Goal: Navigation & Orientation: Understand site structure

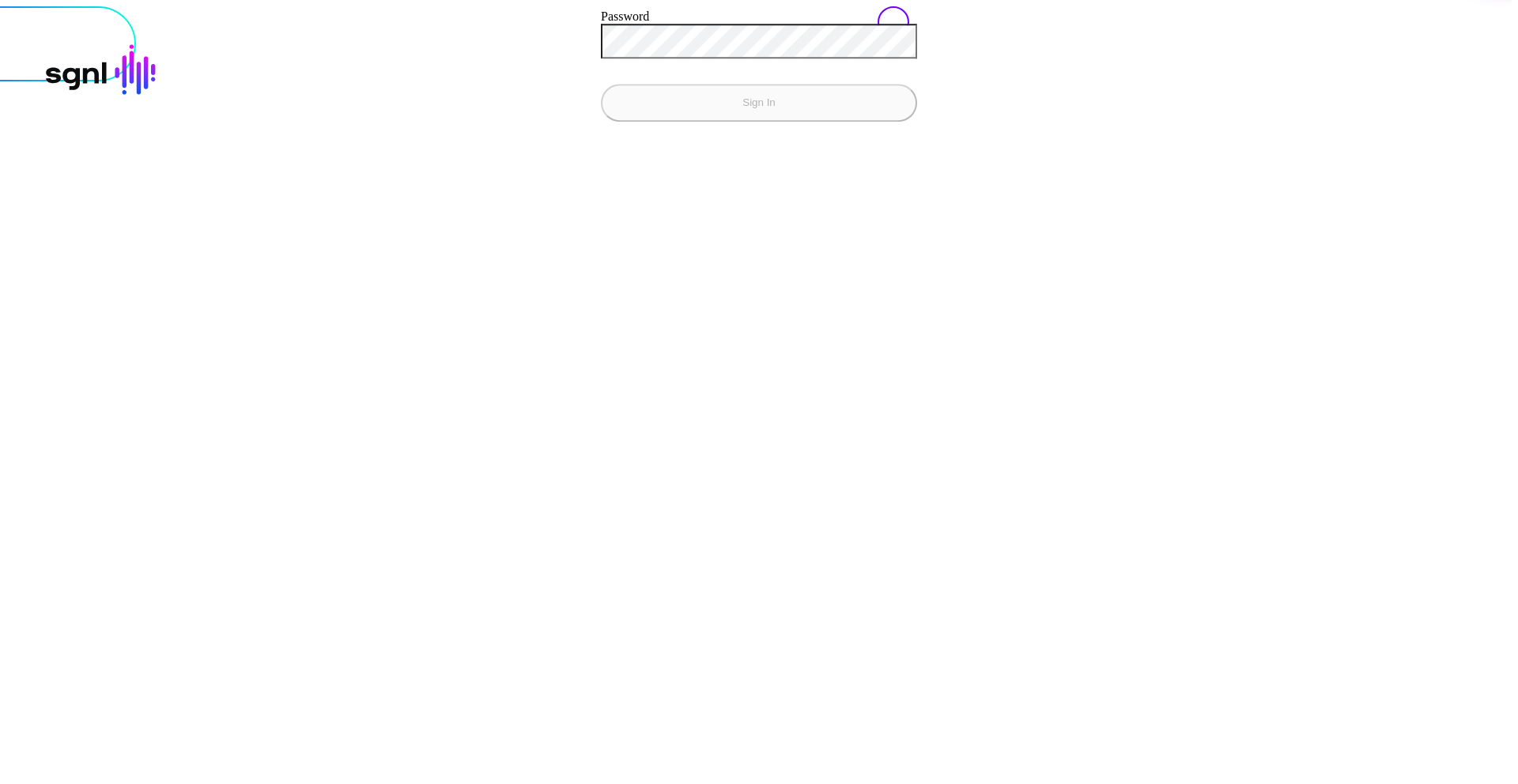
paste input "**********"
type input "**********"
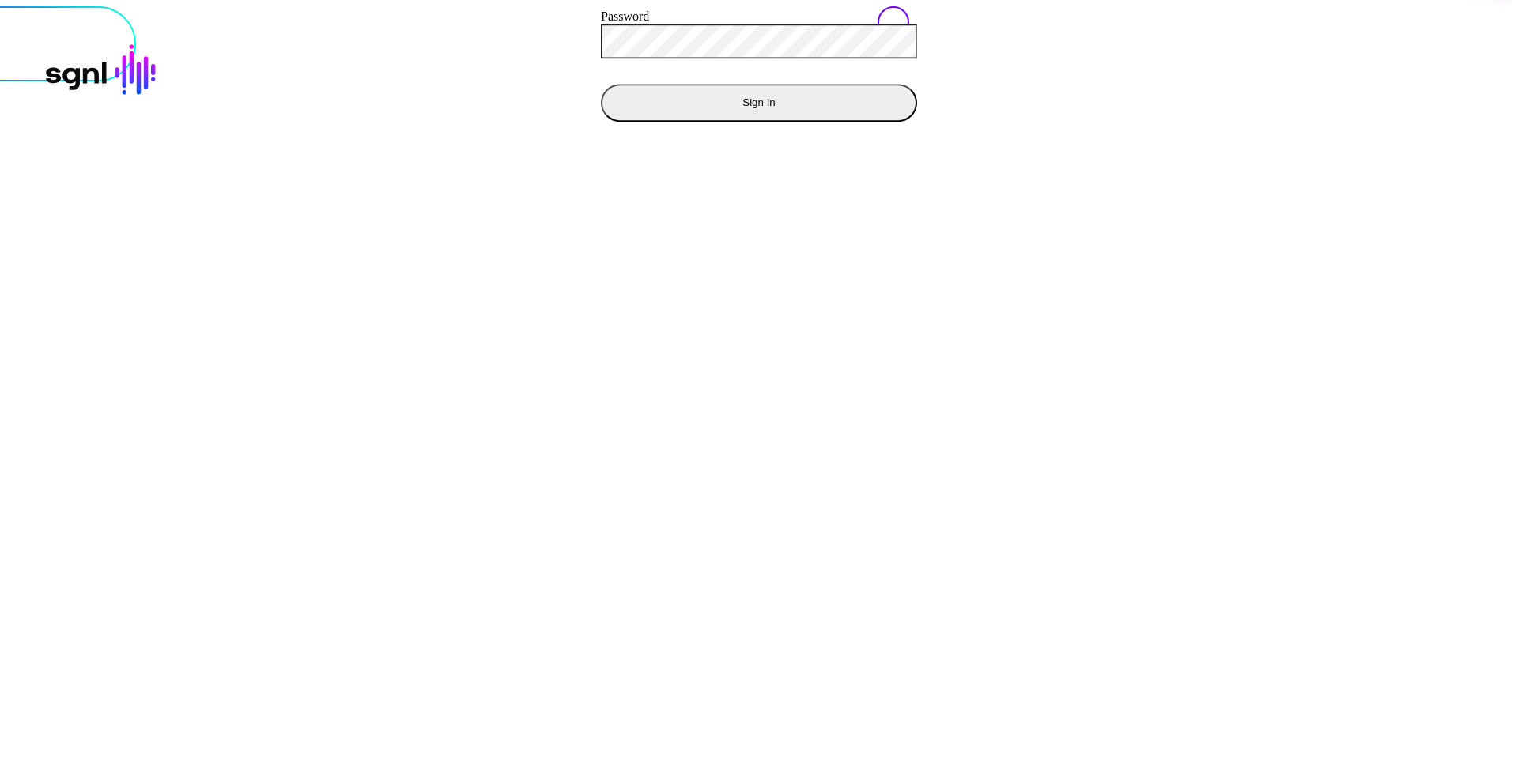
click at [601, 122] on button "Sign In" at bounding box center [759, 102] width 316 height 38
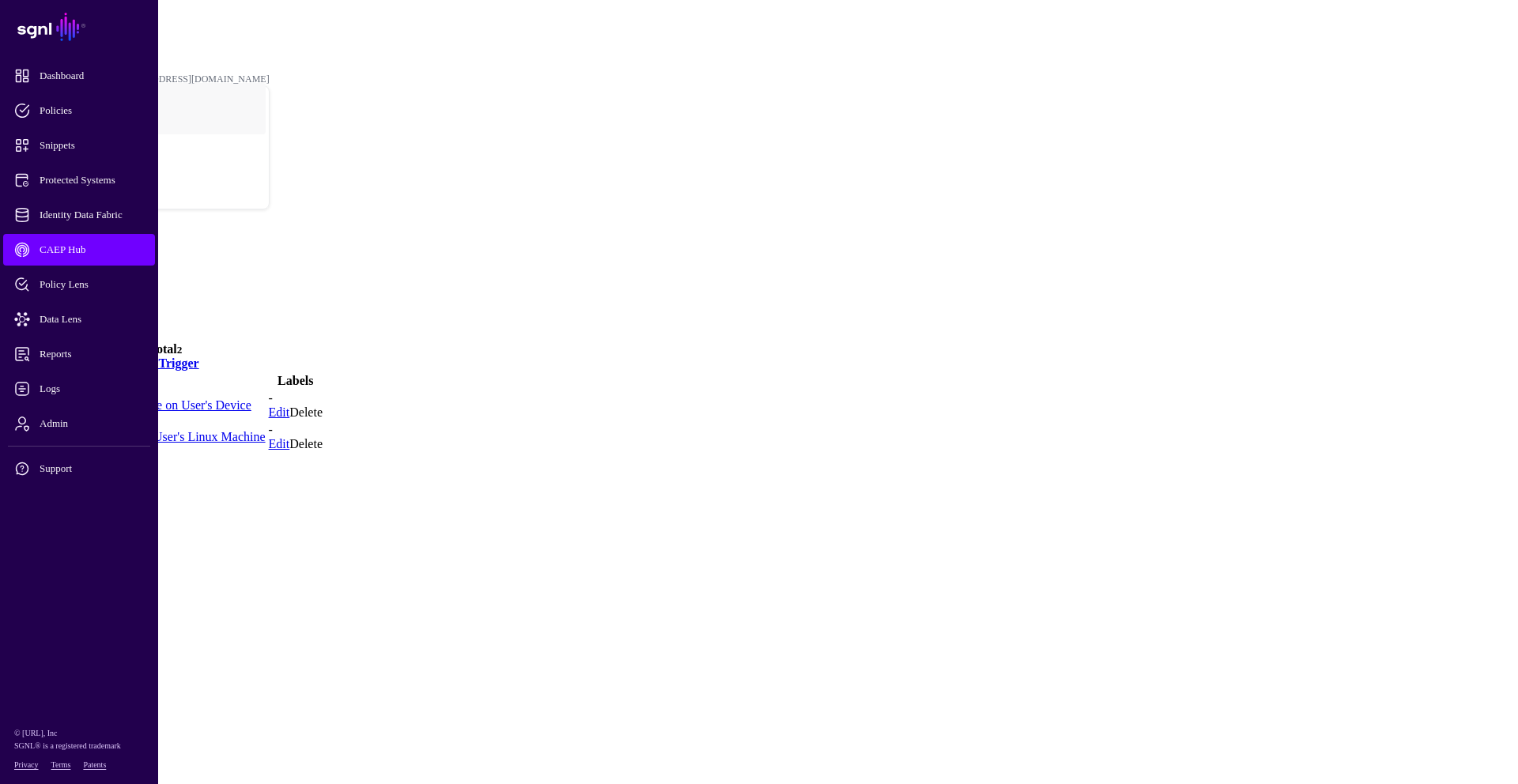
click at [251, 398] on link "High Severity Detection made on User's Device" at bounding box center [129, 405] width 243 height 14
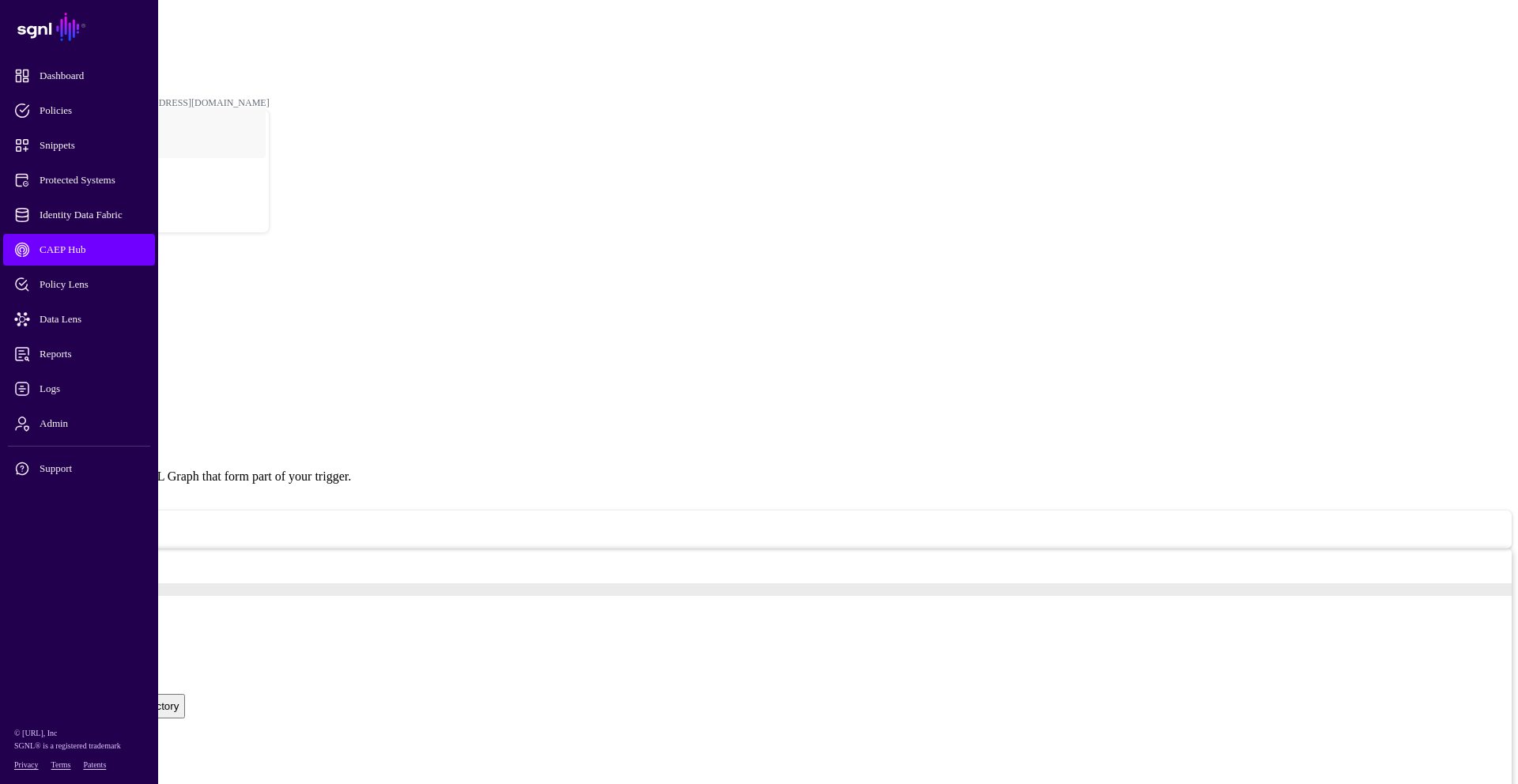
click at [6, 363] on link at bounding box center [6, 363] width 0 height 0
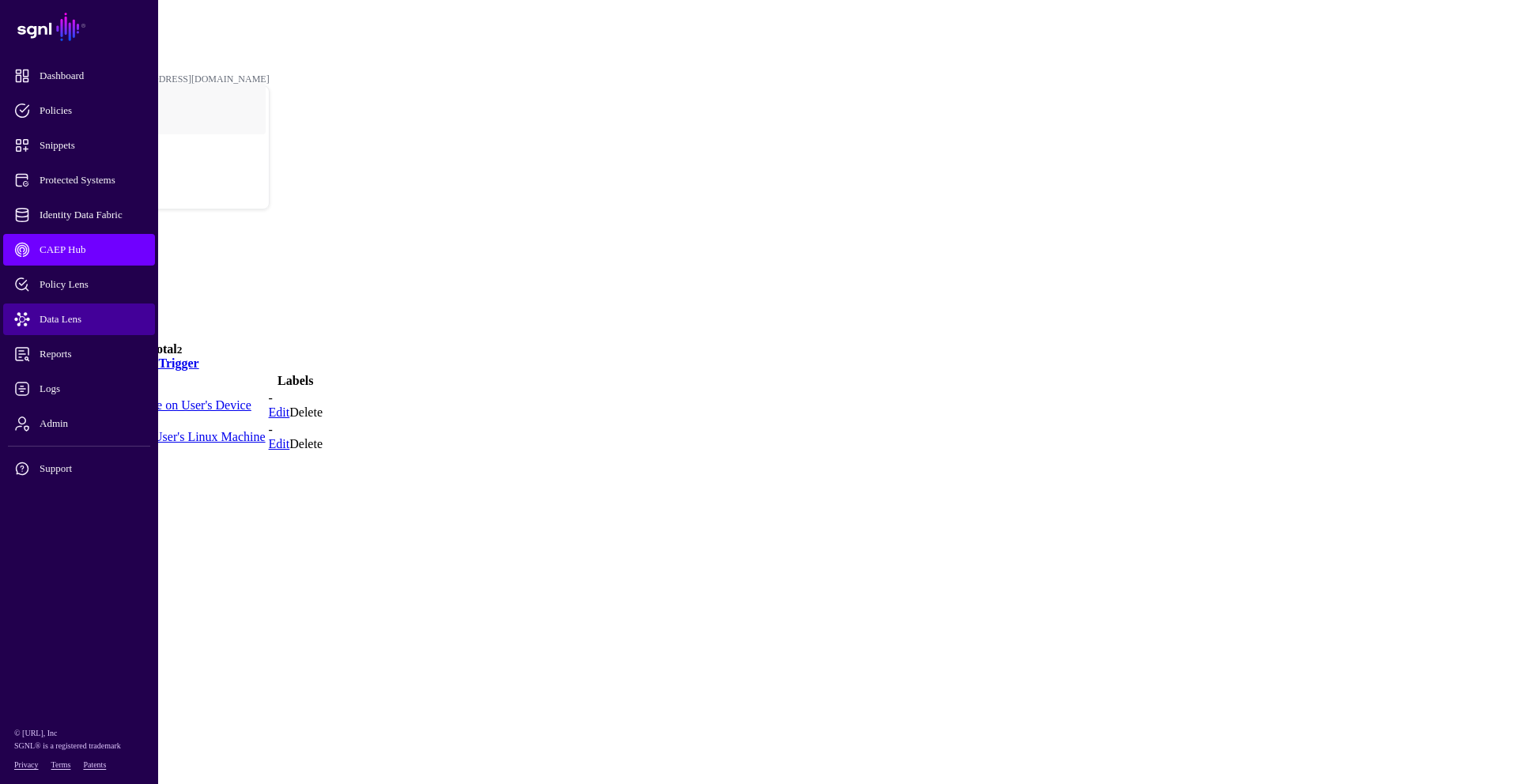
click at [78, 323] on span "Data Lens" at bounding box center [92, 319] width 155 height 16
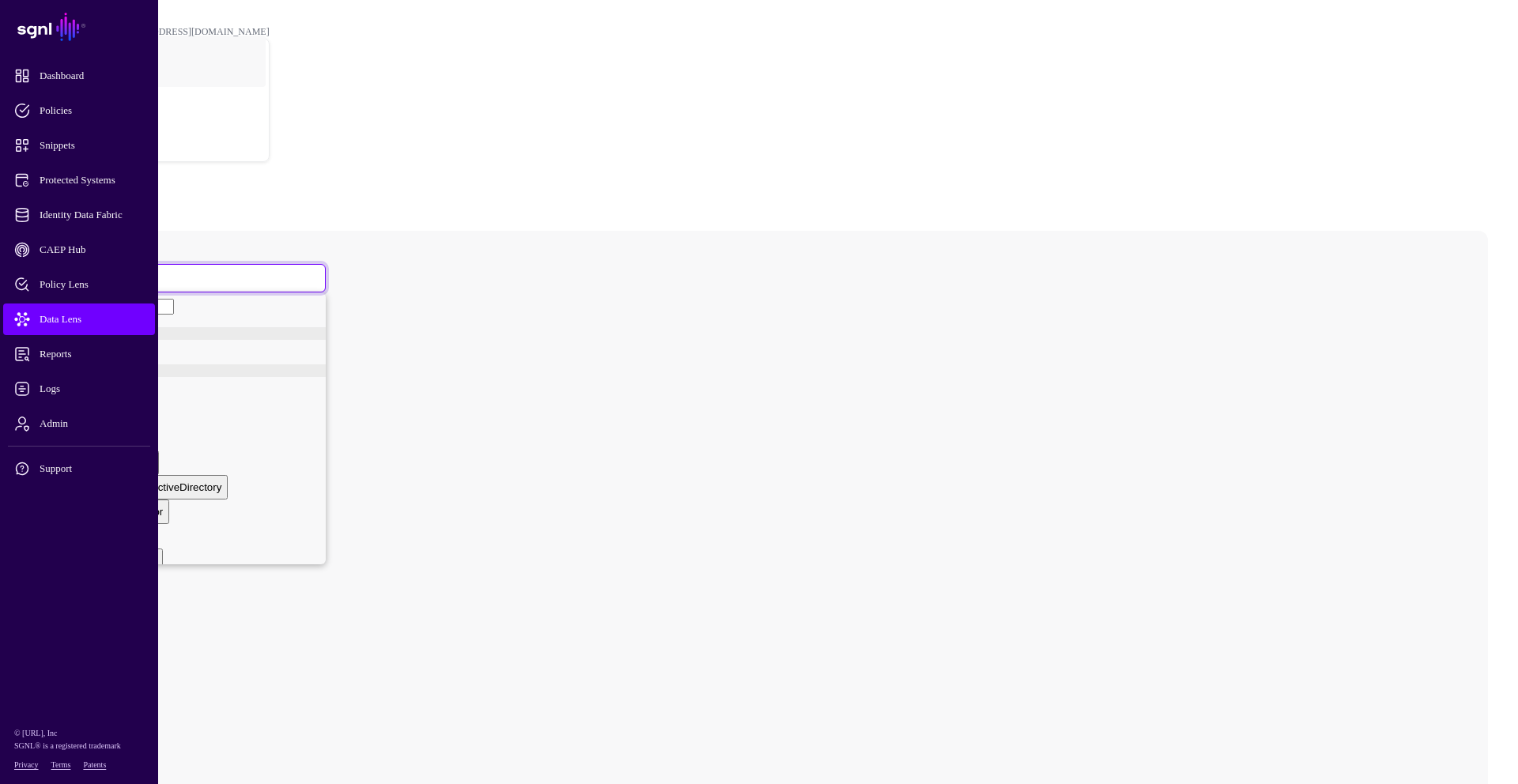
click at [69, 272] on span at bounding box center [64, 278] width 9 height 14
click at [94, 438] on div "User" at bounding box center [83, 433] width 22 height 12
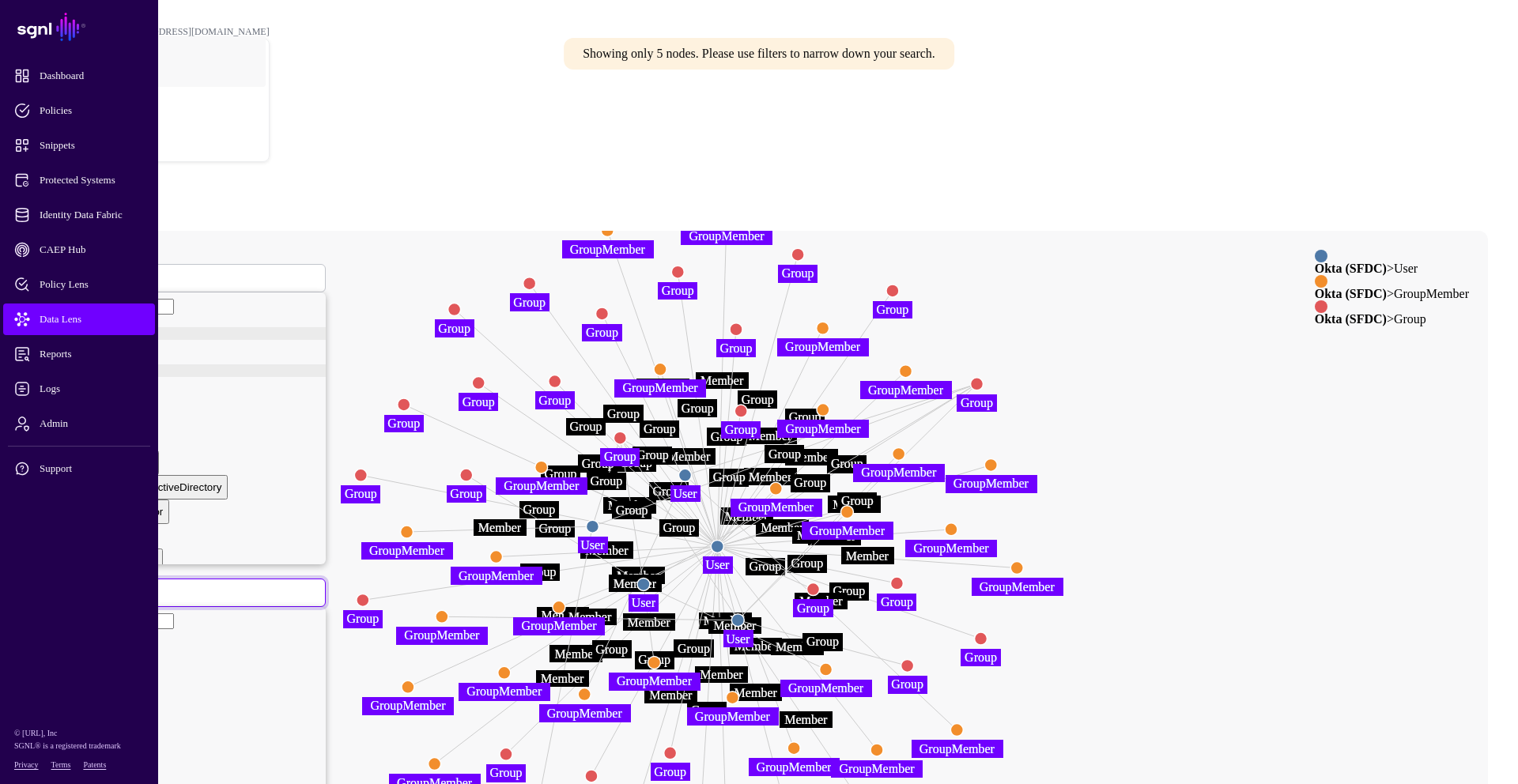
click at [69, 586] on span at bounding box center [64, 592] width 9 height 14
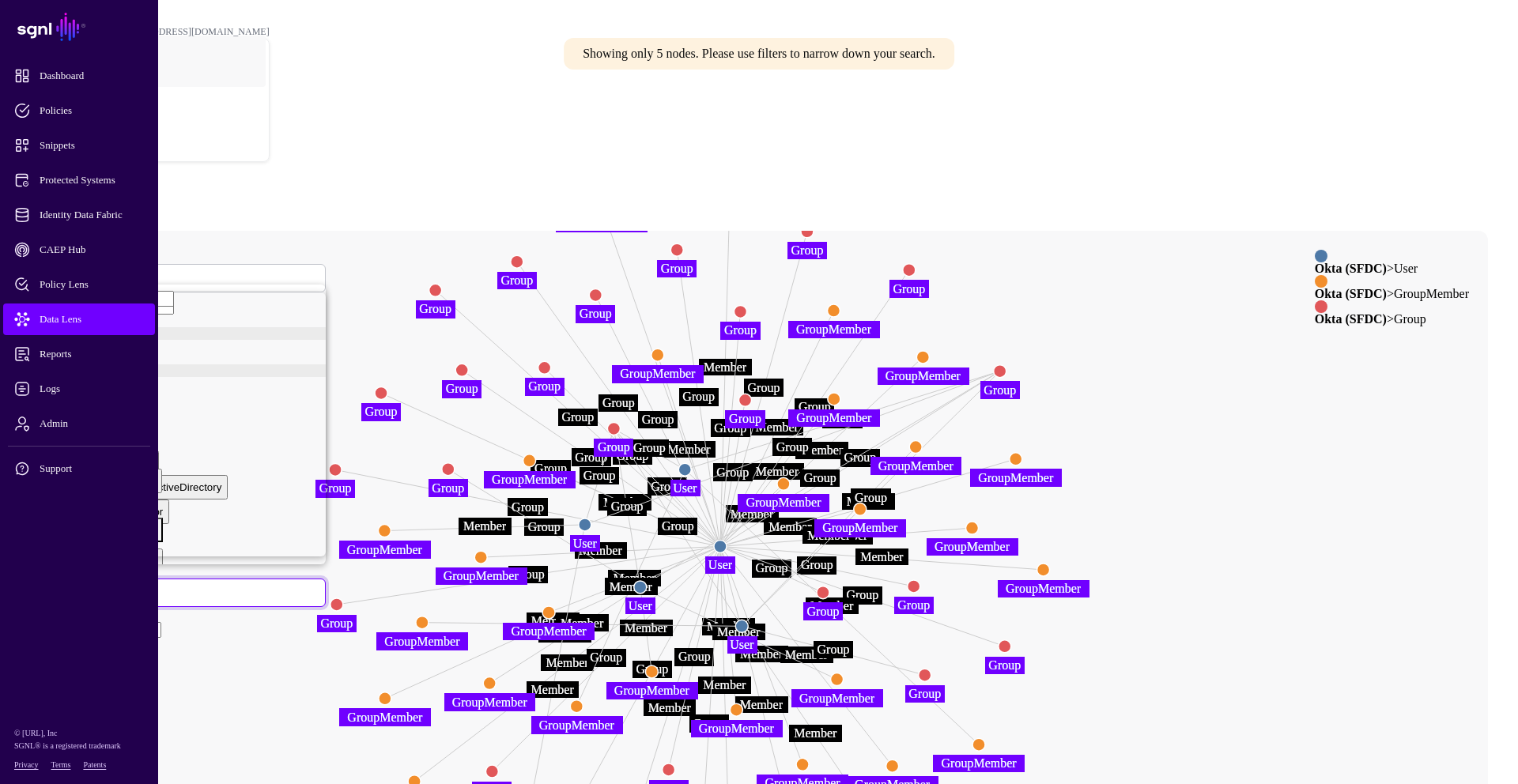
scroll to position [57, 0]
click at [157, 526] on div "profile__displayName" at bounding box center [106, 520] width 101 height 12
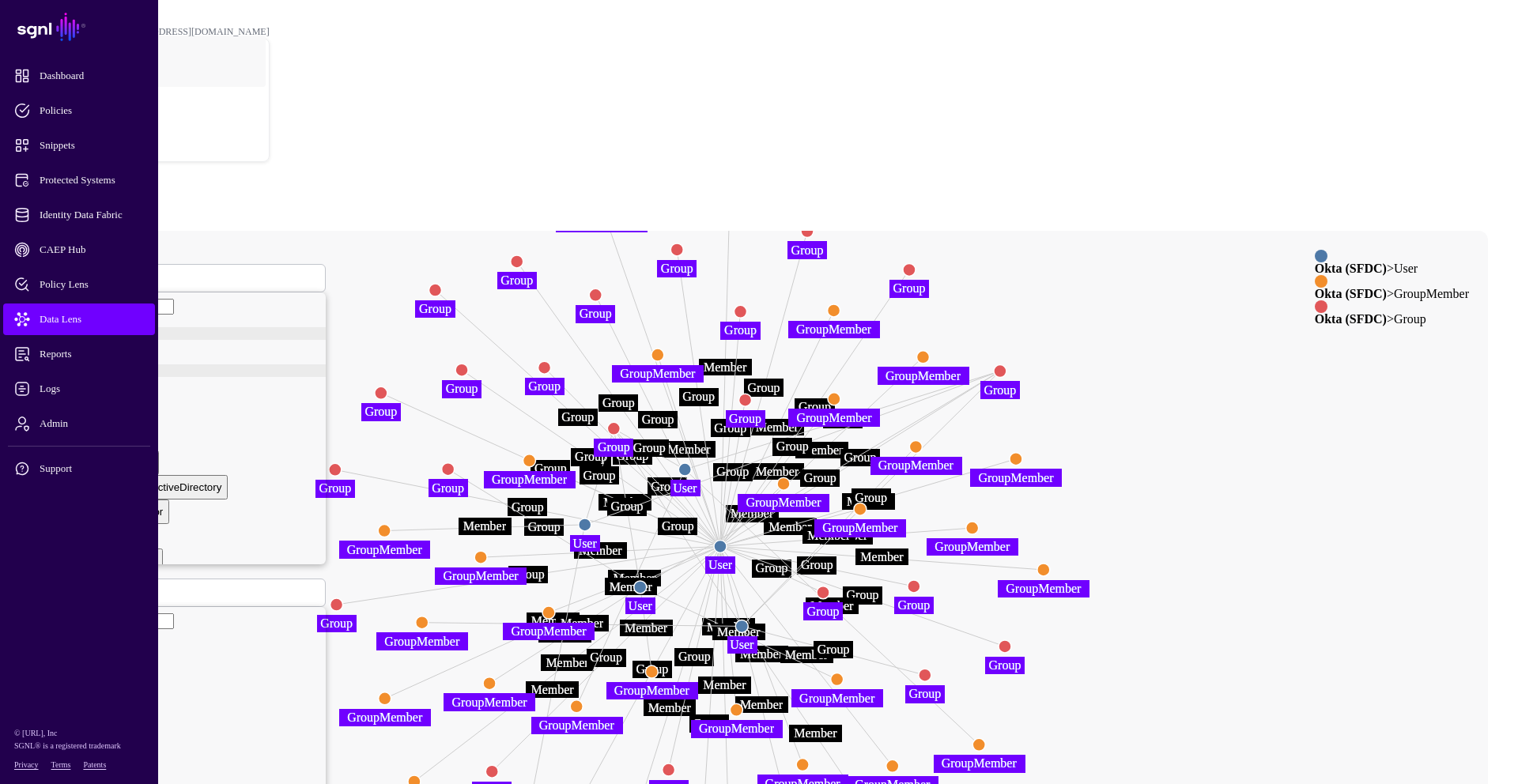
type input "**********"
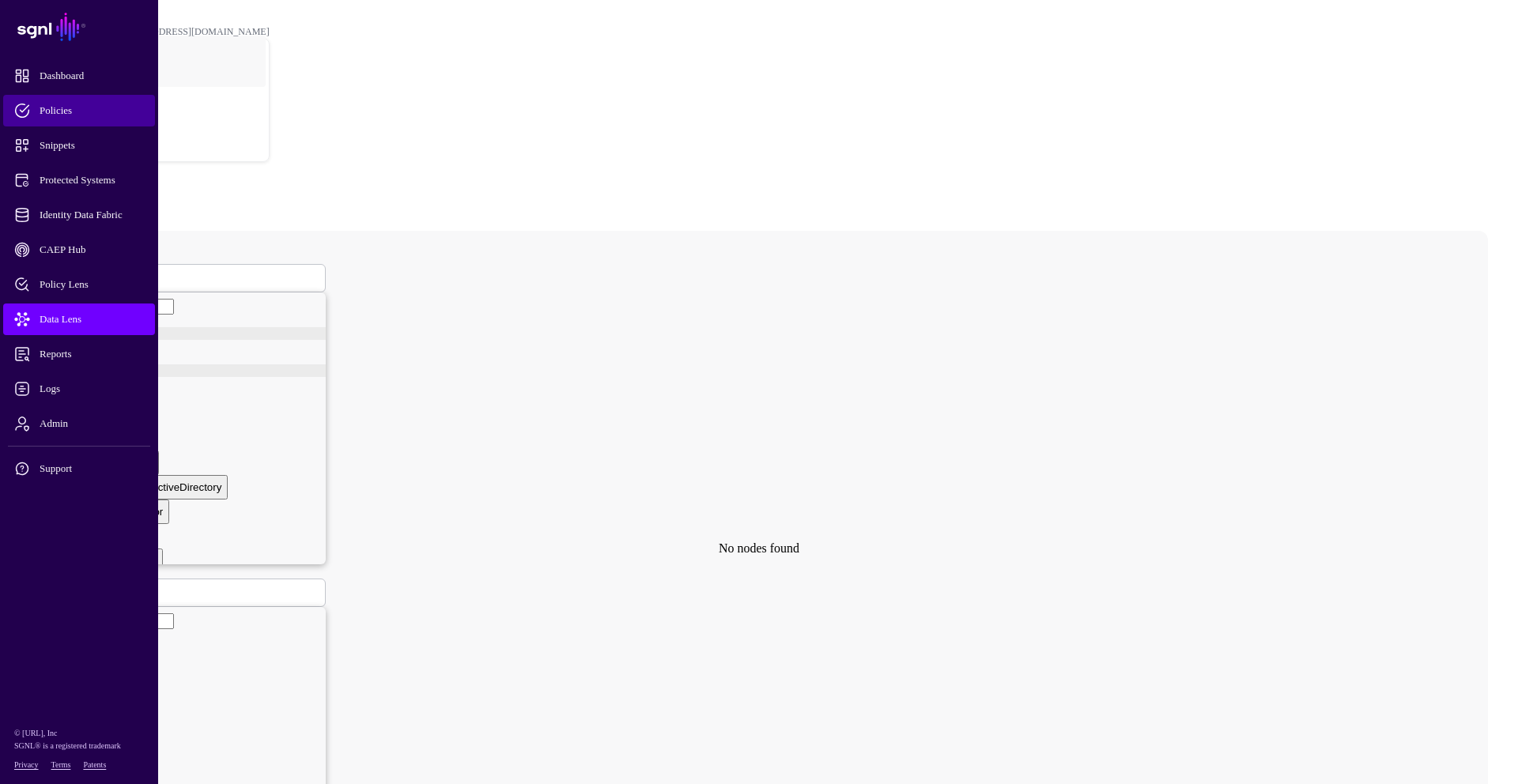
click at [57, 118] on link "Policies" at bounding box center [79, 110] width 152 height 31
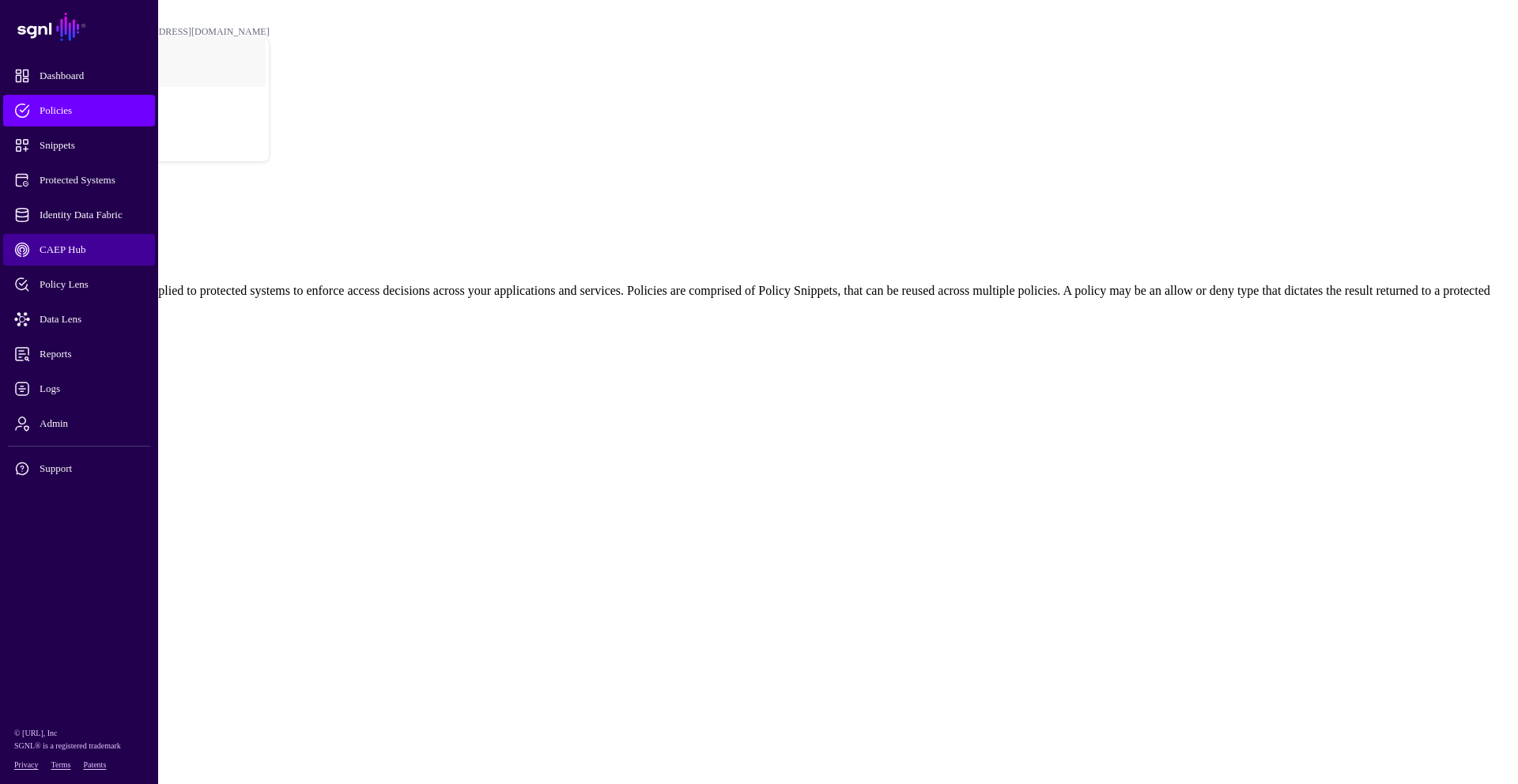
click at [59, 250] on span "CAEP Hub" at bounding box center [92, 249] width 155 height 16
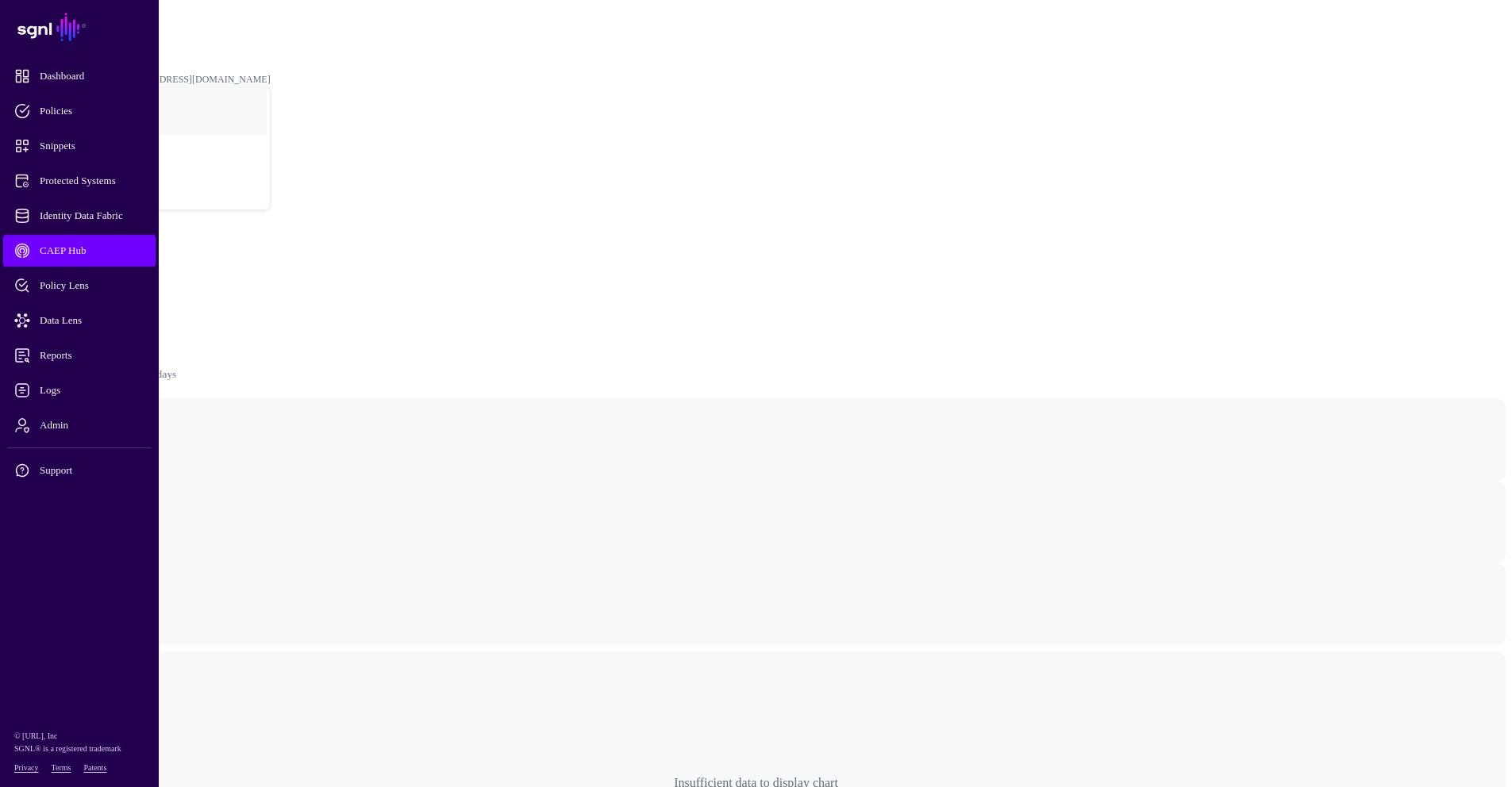
click at [81, 300] on link "Triggers" at bounding box center [60, 307] width 43 height 14
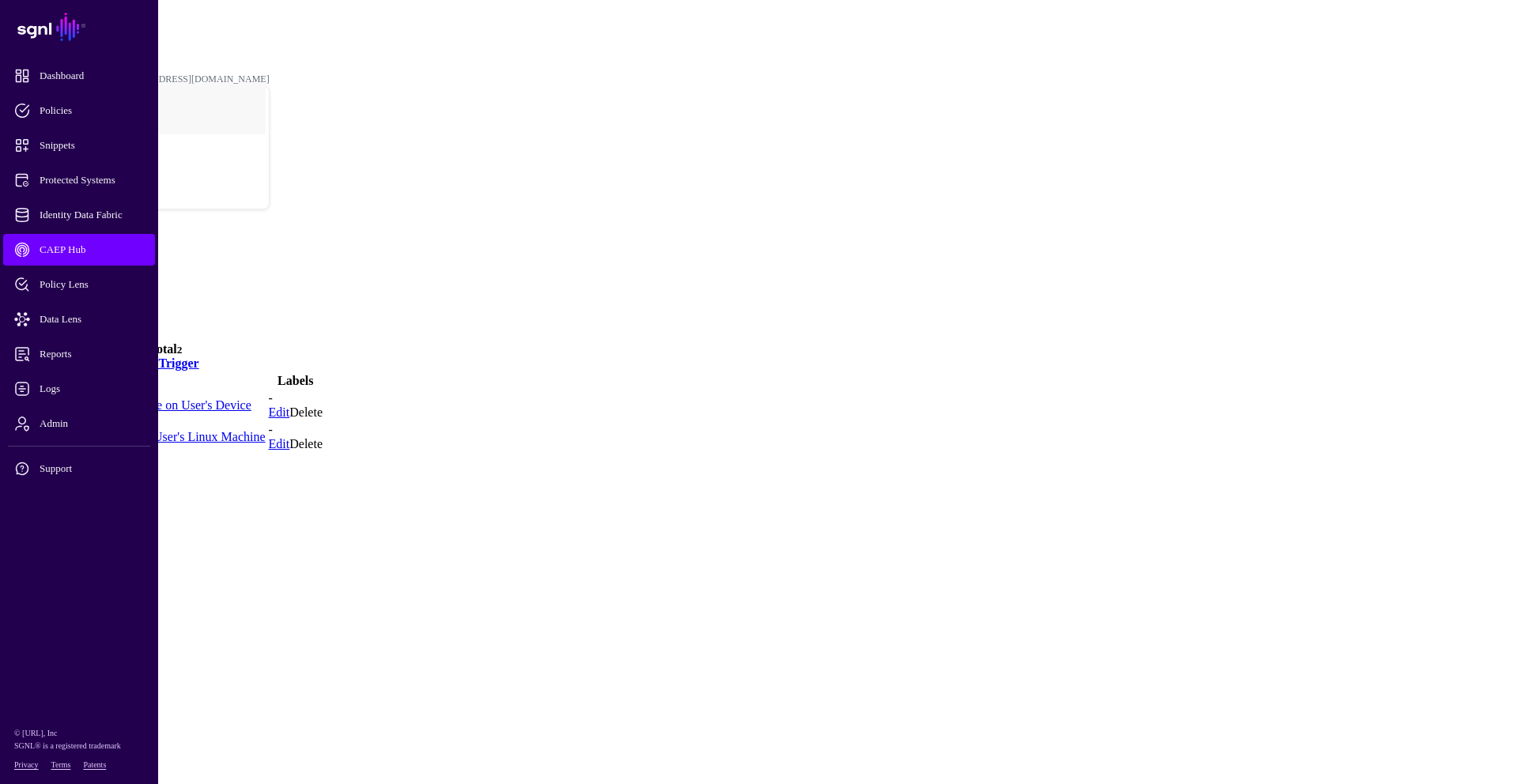
click at [251, 398] on link "High Severity Detection made on User's Device" at bounding box center [129, 405] width 243 height 14
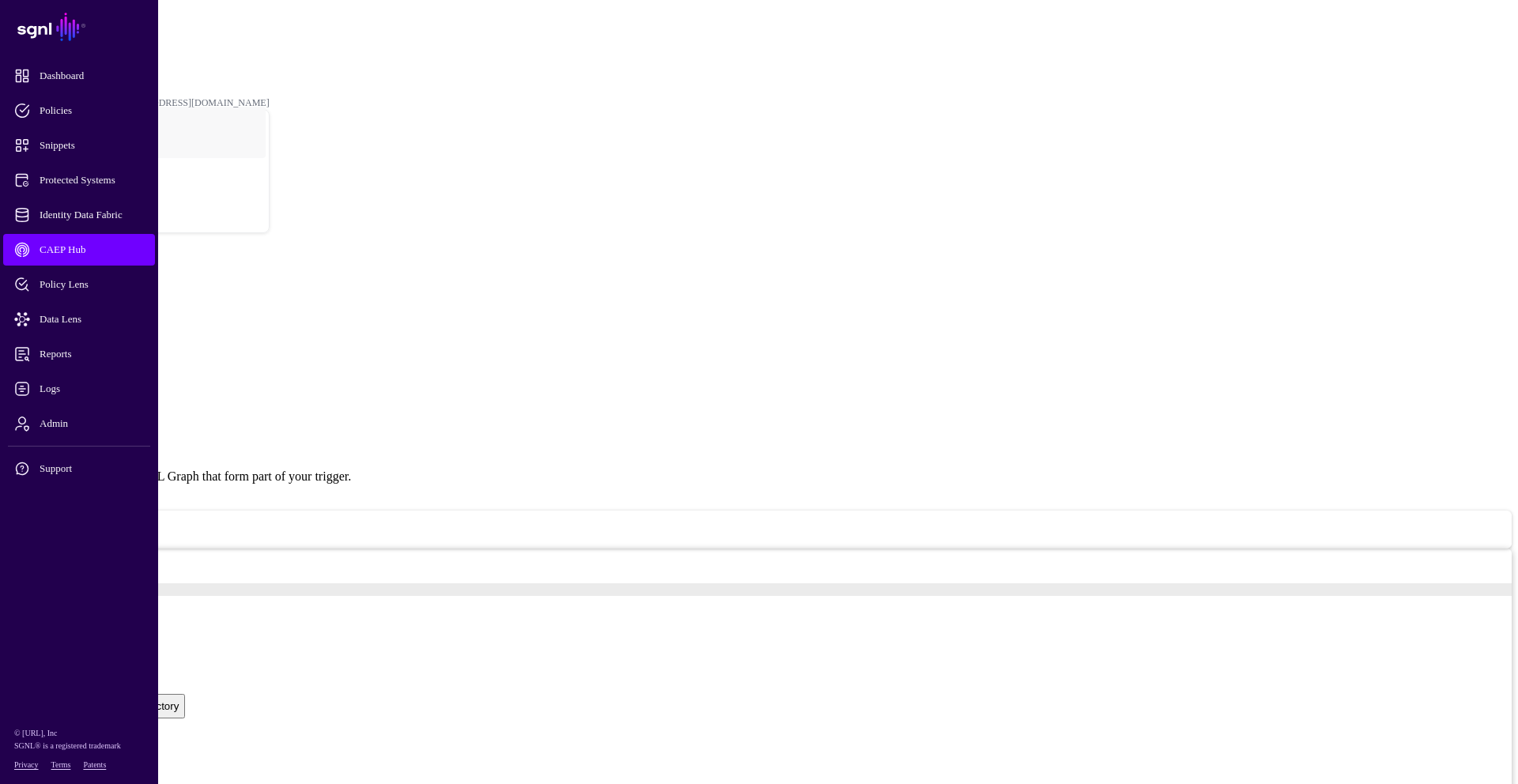
click at [6, 363] on link at bounding box center [6, 363] width 0 height 0
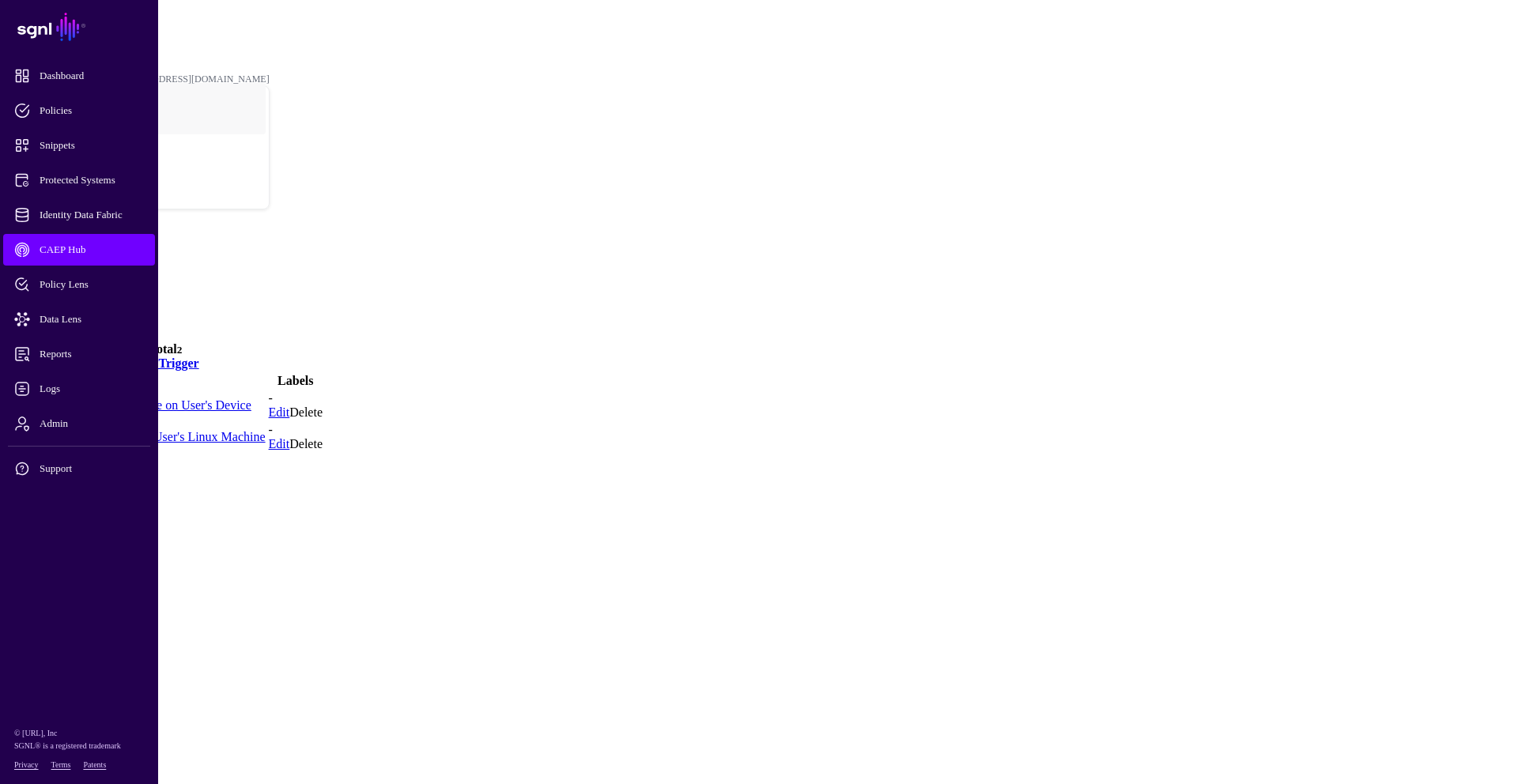
click at [251, 398] on link "High Severity Detection made on User's Device" at bounding box center [129, 405] width 243 height 14
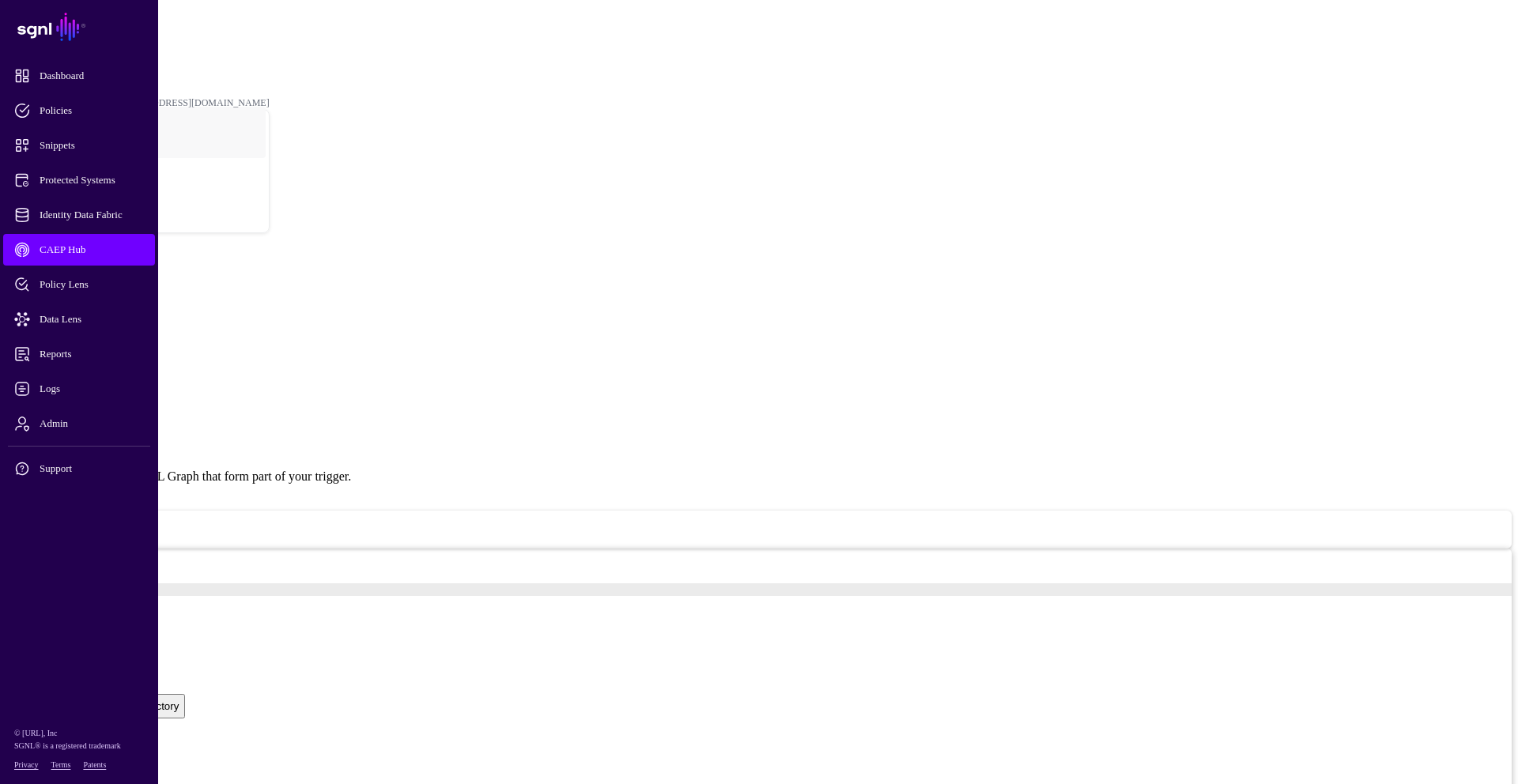
scroll to position [455, 0]
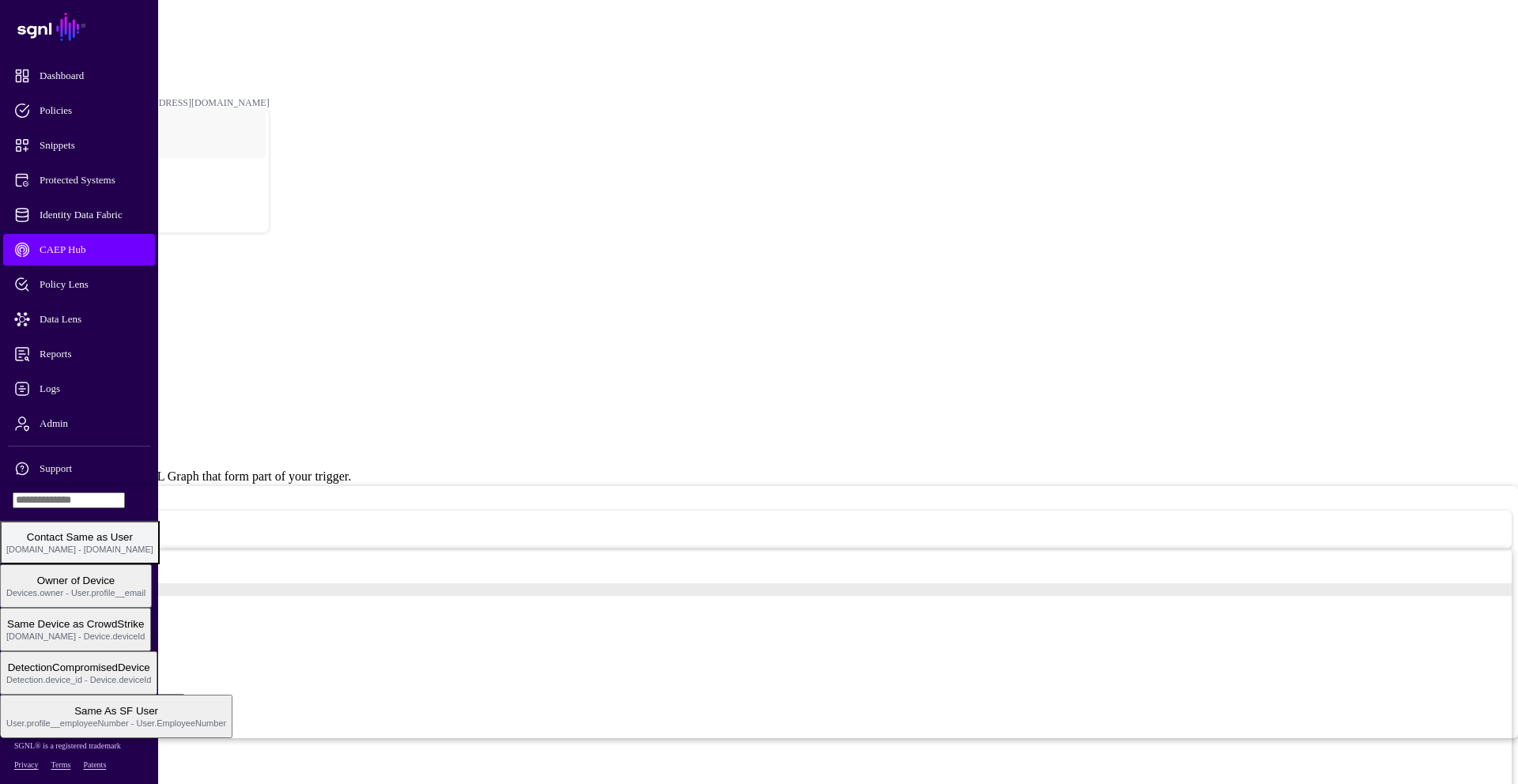
scroll to position [377, 0]
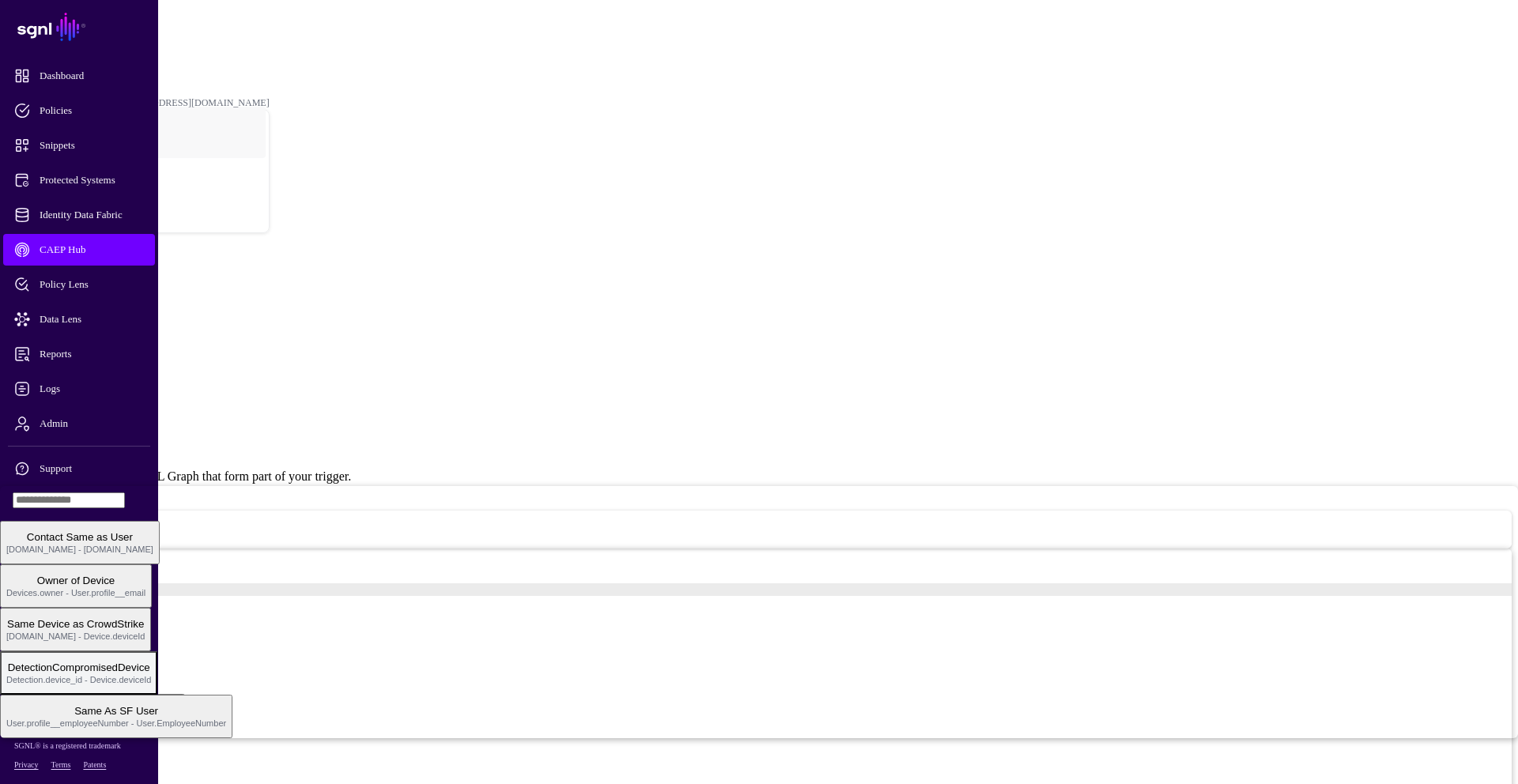
scroll to position [0, 0]
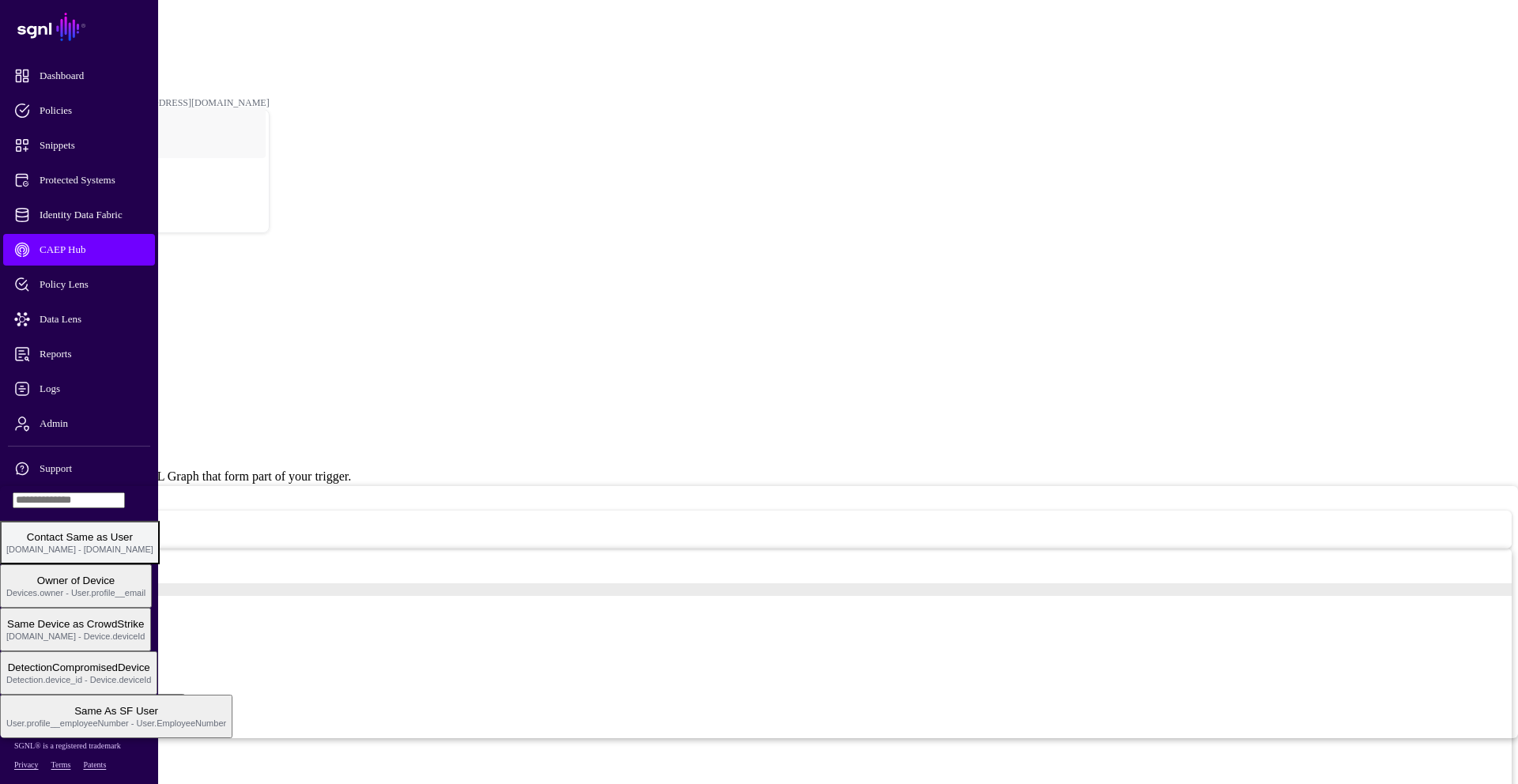
click at [153, 545] on span "[DOMAIN_NAME] - [DOMAIN_NAME]" at bounding box center [79, 549] width 147 height 9
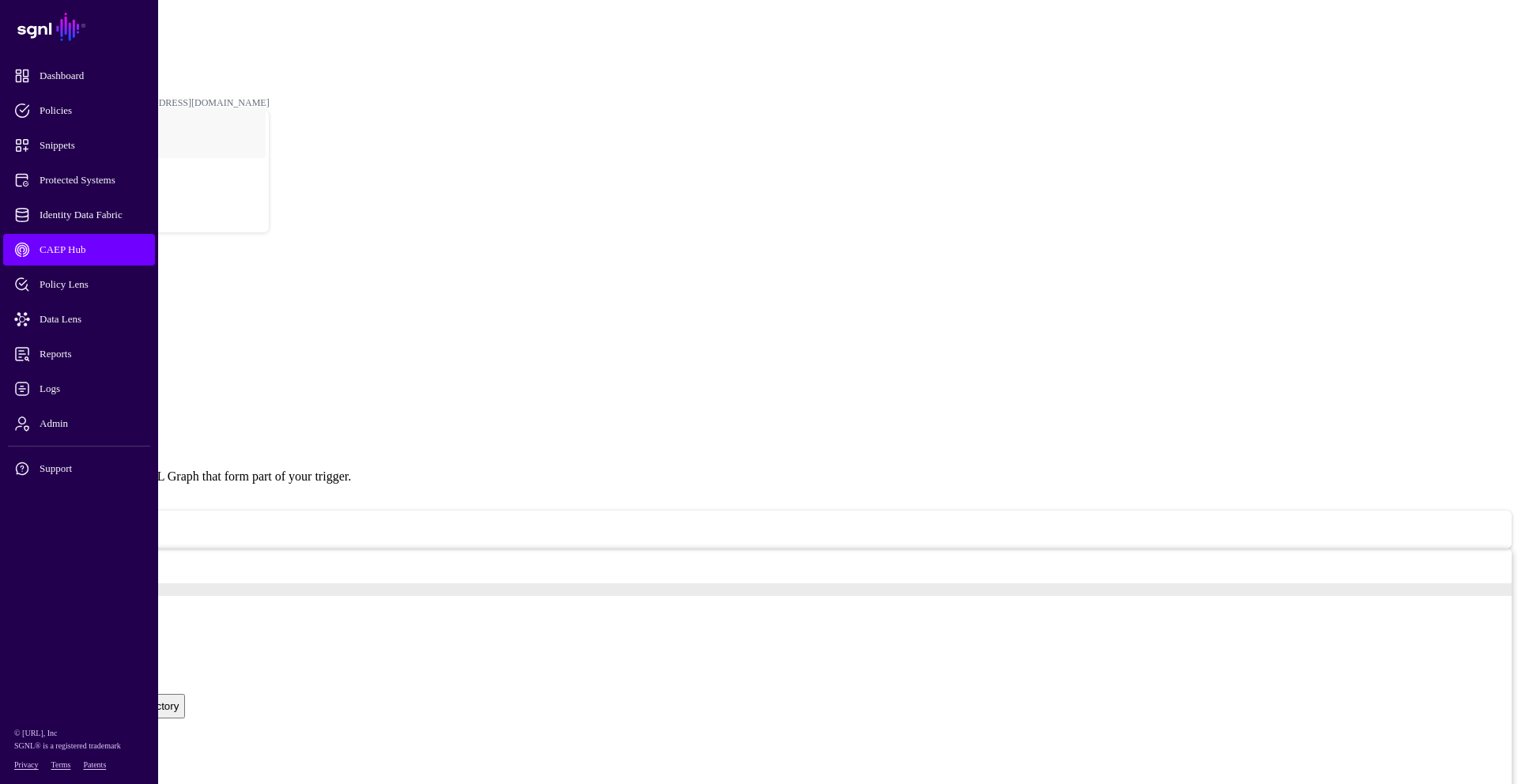
scroll to position [435, 0]
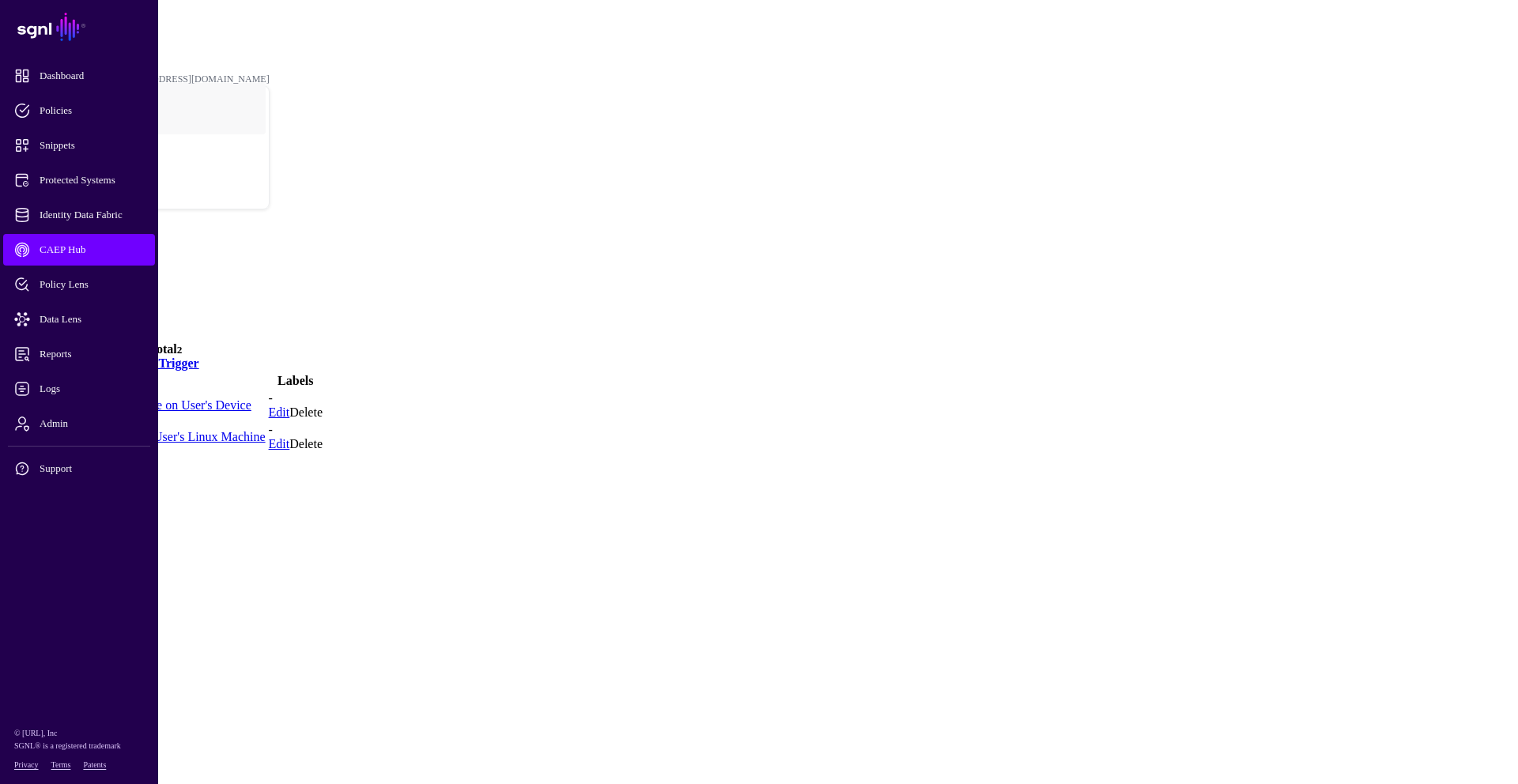
click at [251, 398] on link "High Severity Detection made on User's Device" at bounding box center [129, 405] width 243 height 14
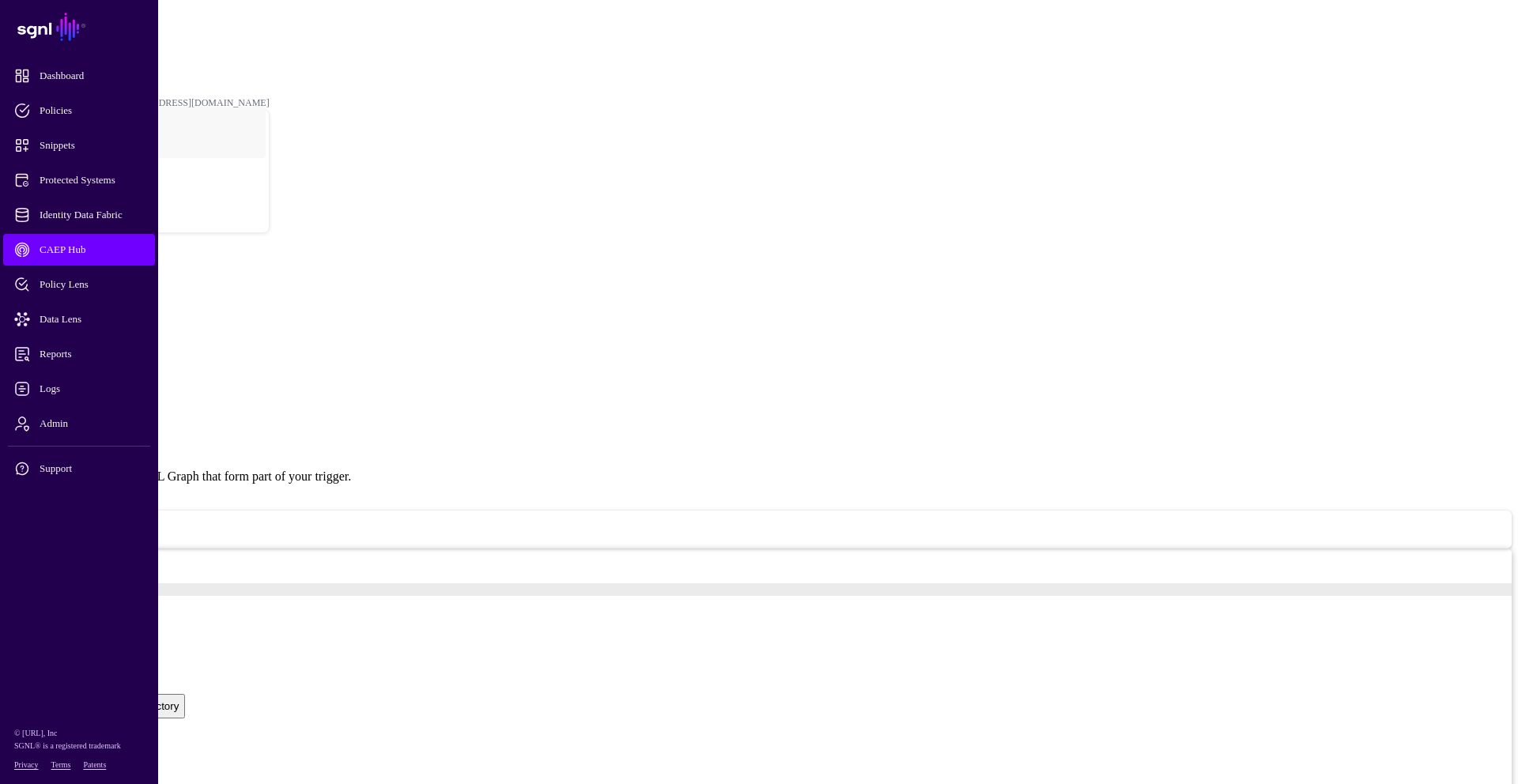
scroll to position [367, 0]
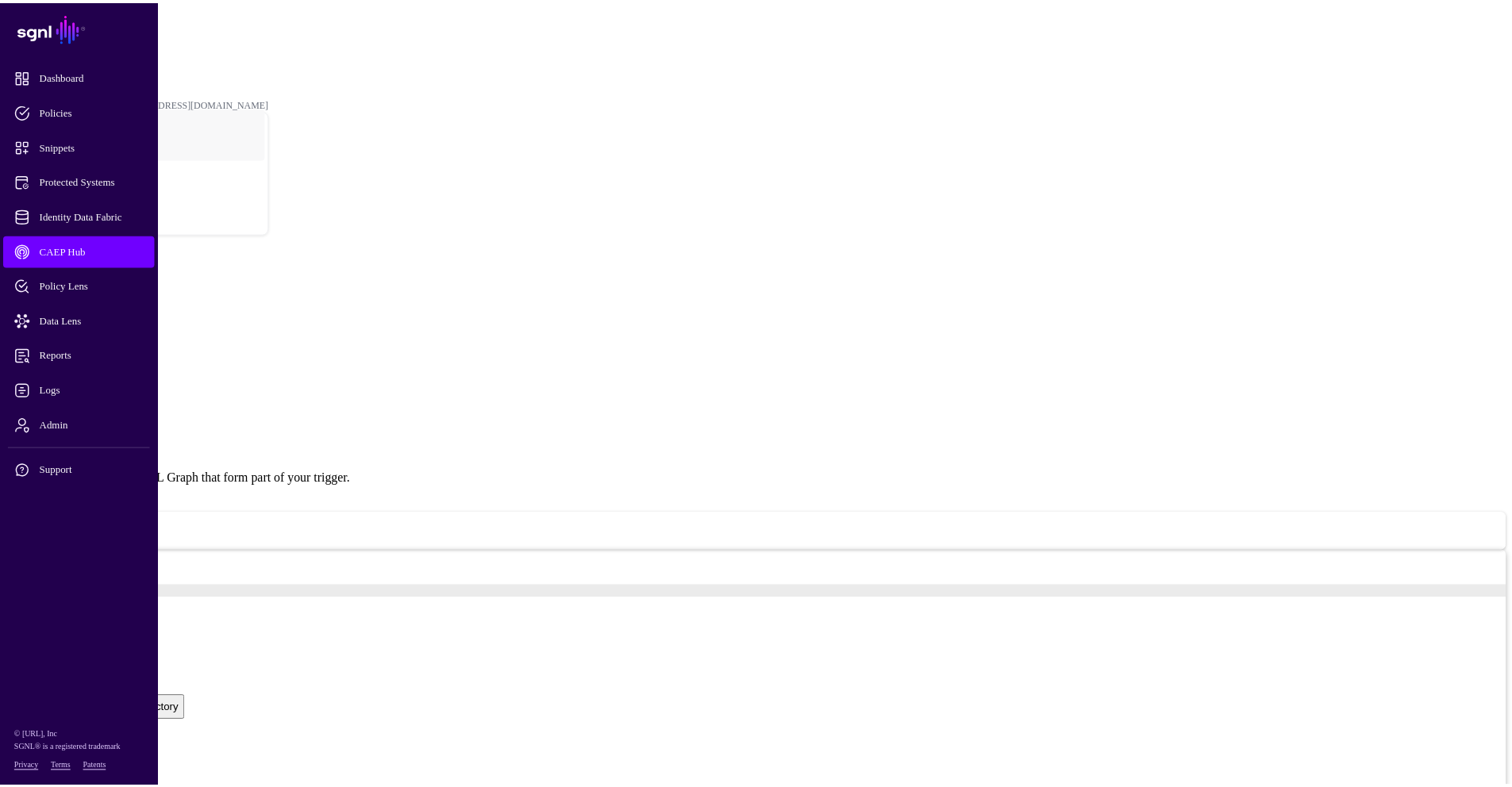
scroll to position [0, 0]
click at [6, 365] on link at bounding box center [6, 365] width 0 height 0
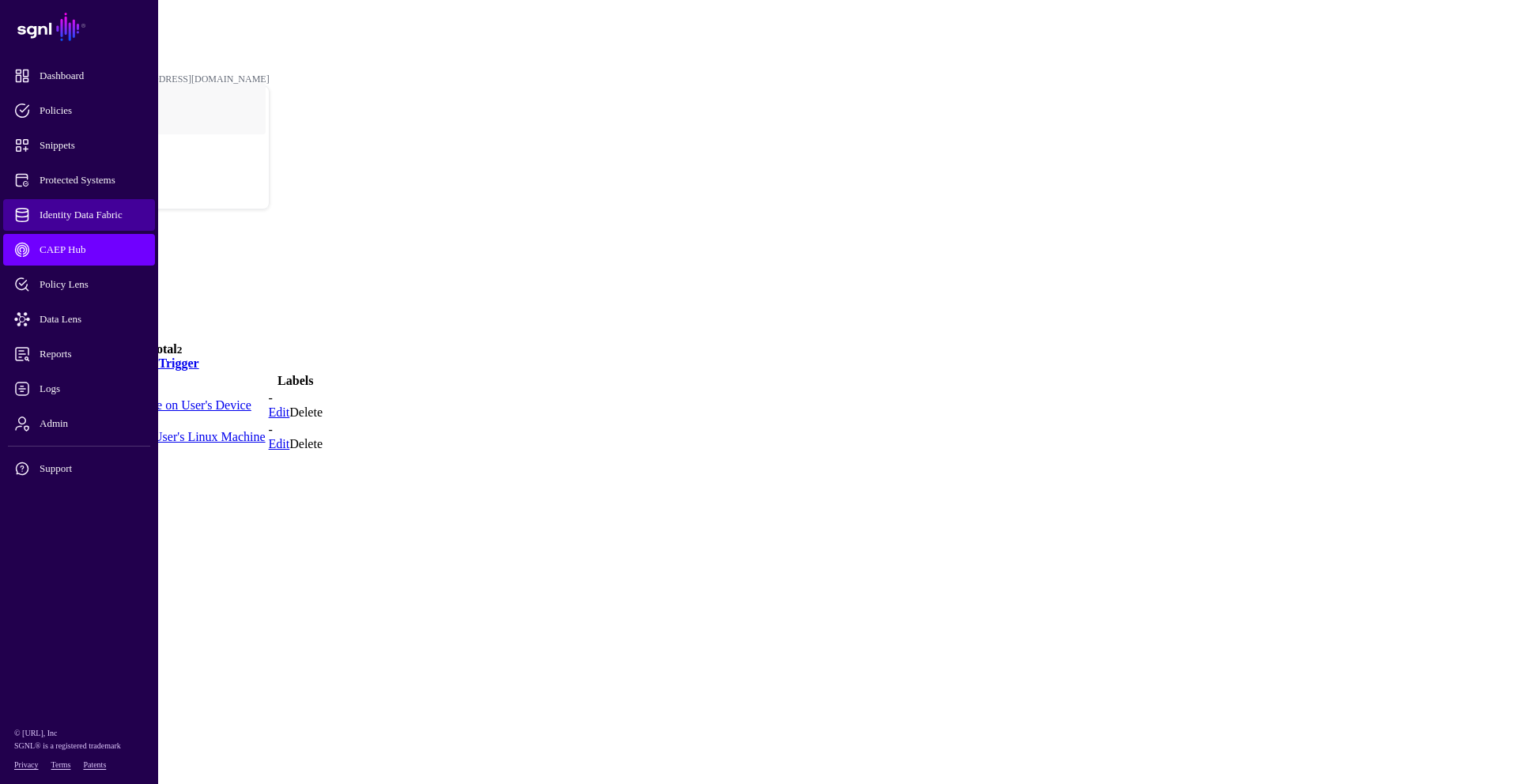
click at [100, 212] on span "Identity Data Fabric" at bounding box center [92, 215] width 155 height 16
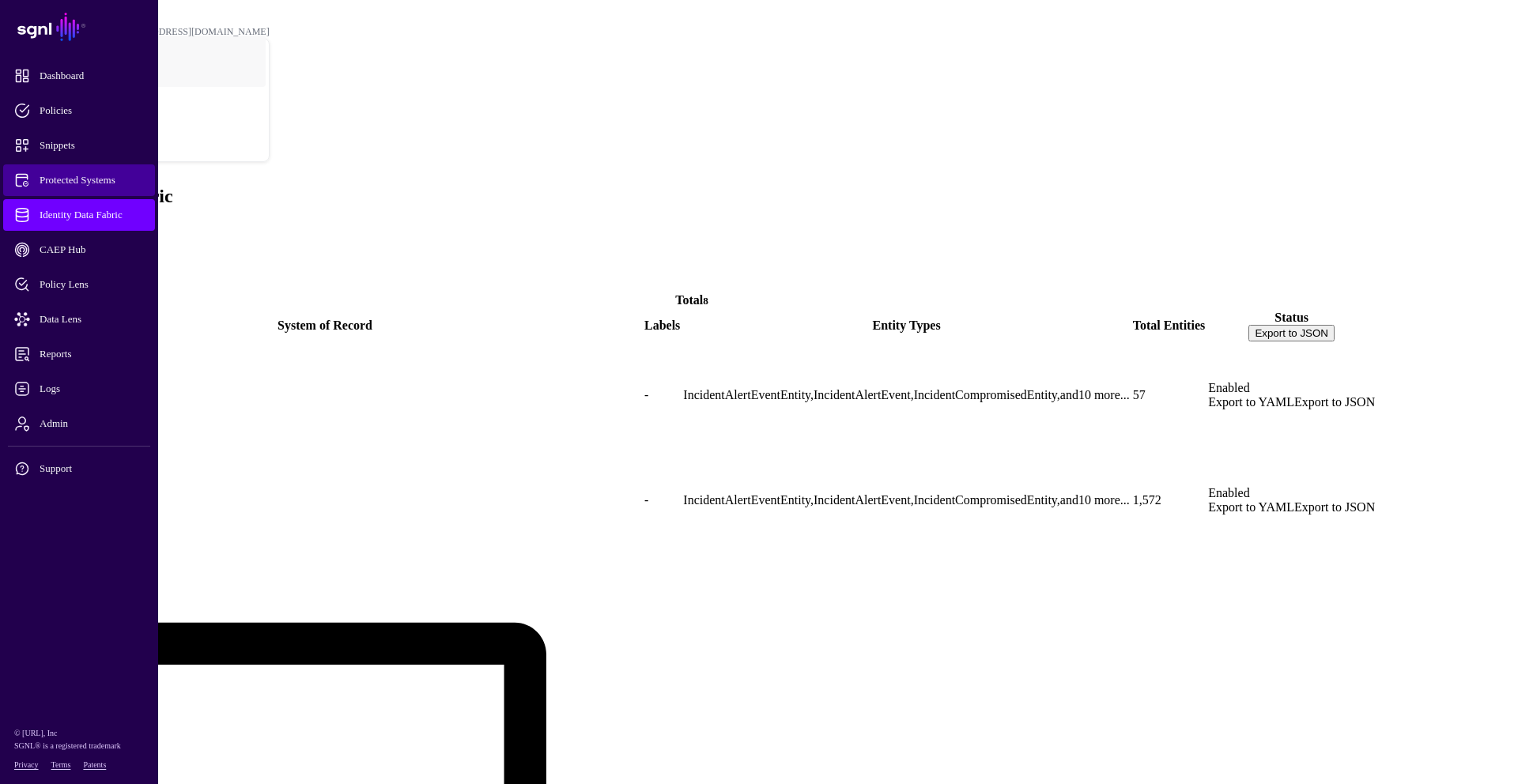
click at [71, 180] on span "Protected Systems" at bounding box center [92, 180] width 155 height 16
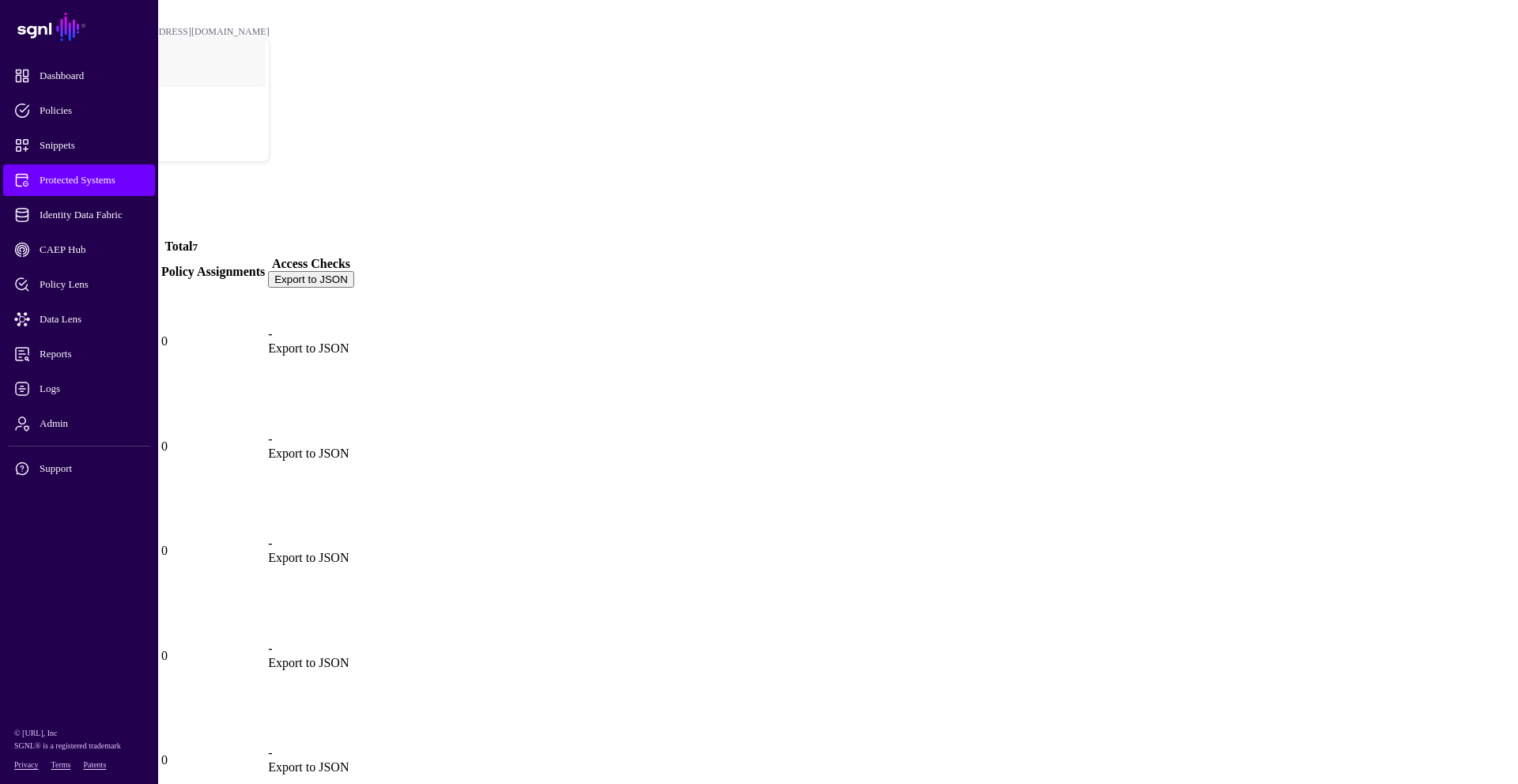
click at [83, 466] on link "Okta (SFDC)" at bounding box center [48, 473] width 72 height 14
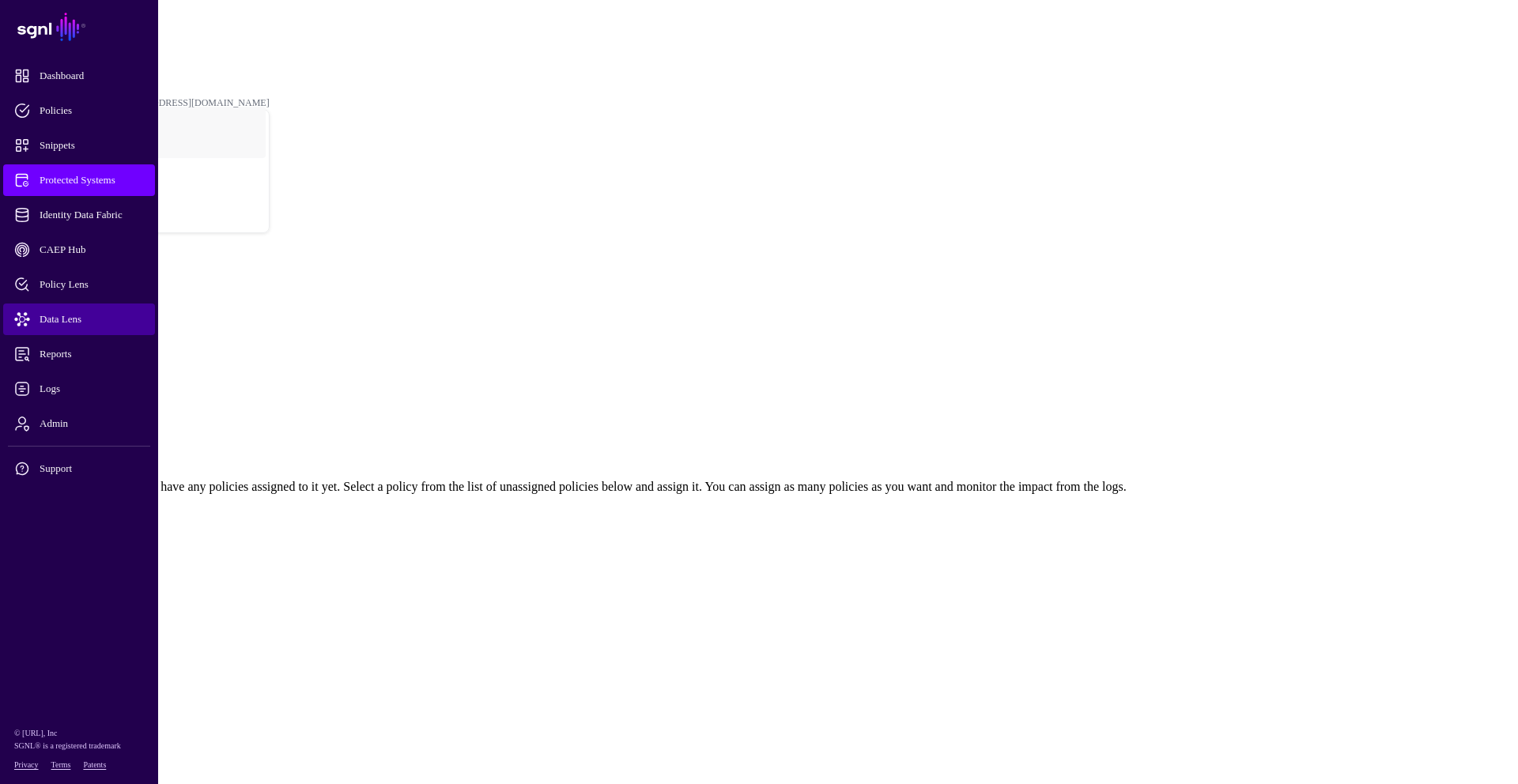
click at [78, 323] on span "Data Lens" at bounding box center [92, 319] width 155 height 16
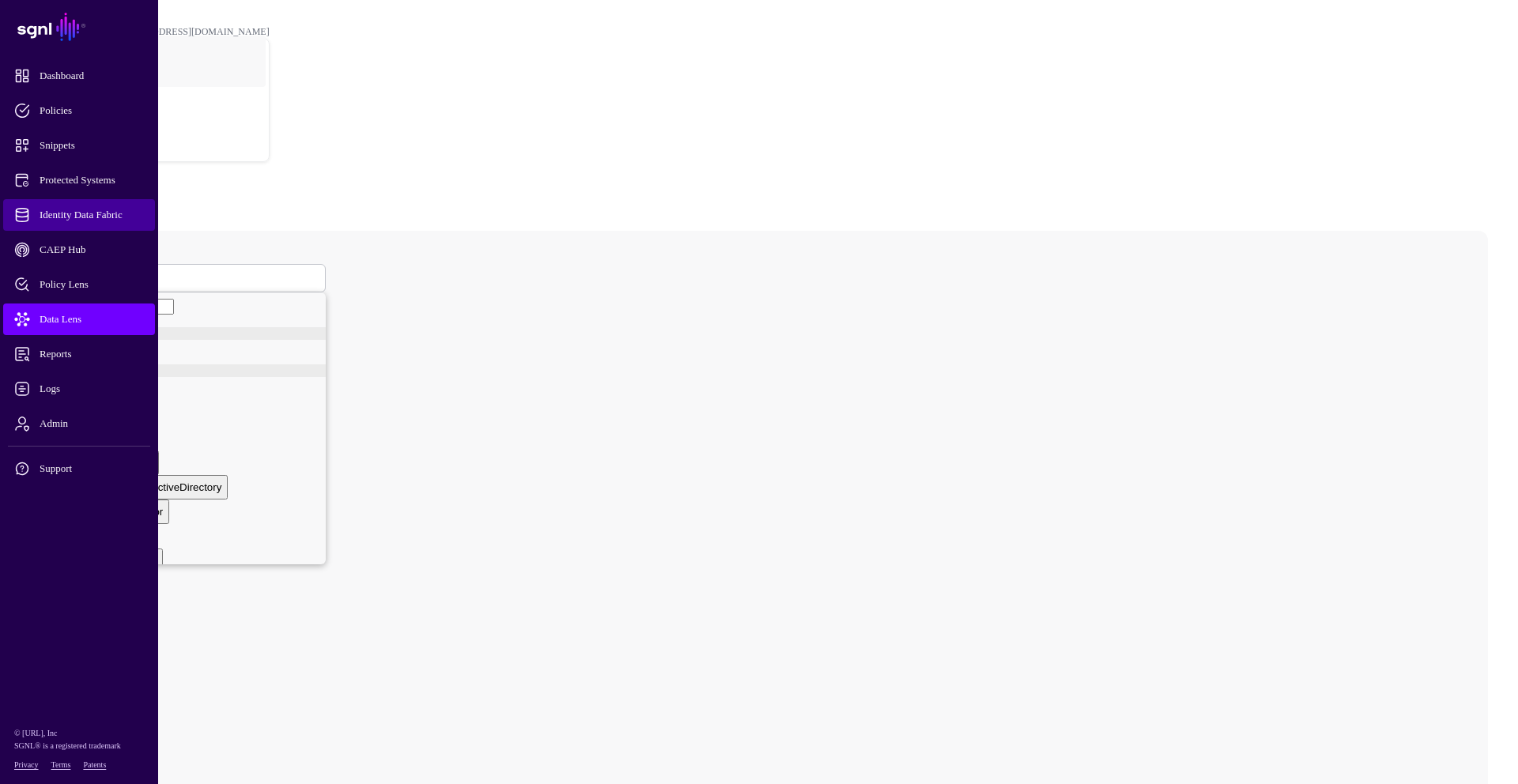
click at [81, 213] on span "Identity Data Fabric" at bounding box center [92, 215] width 155 height 16
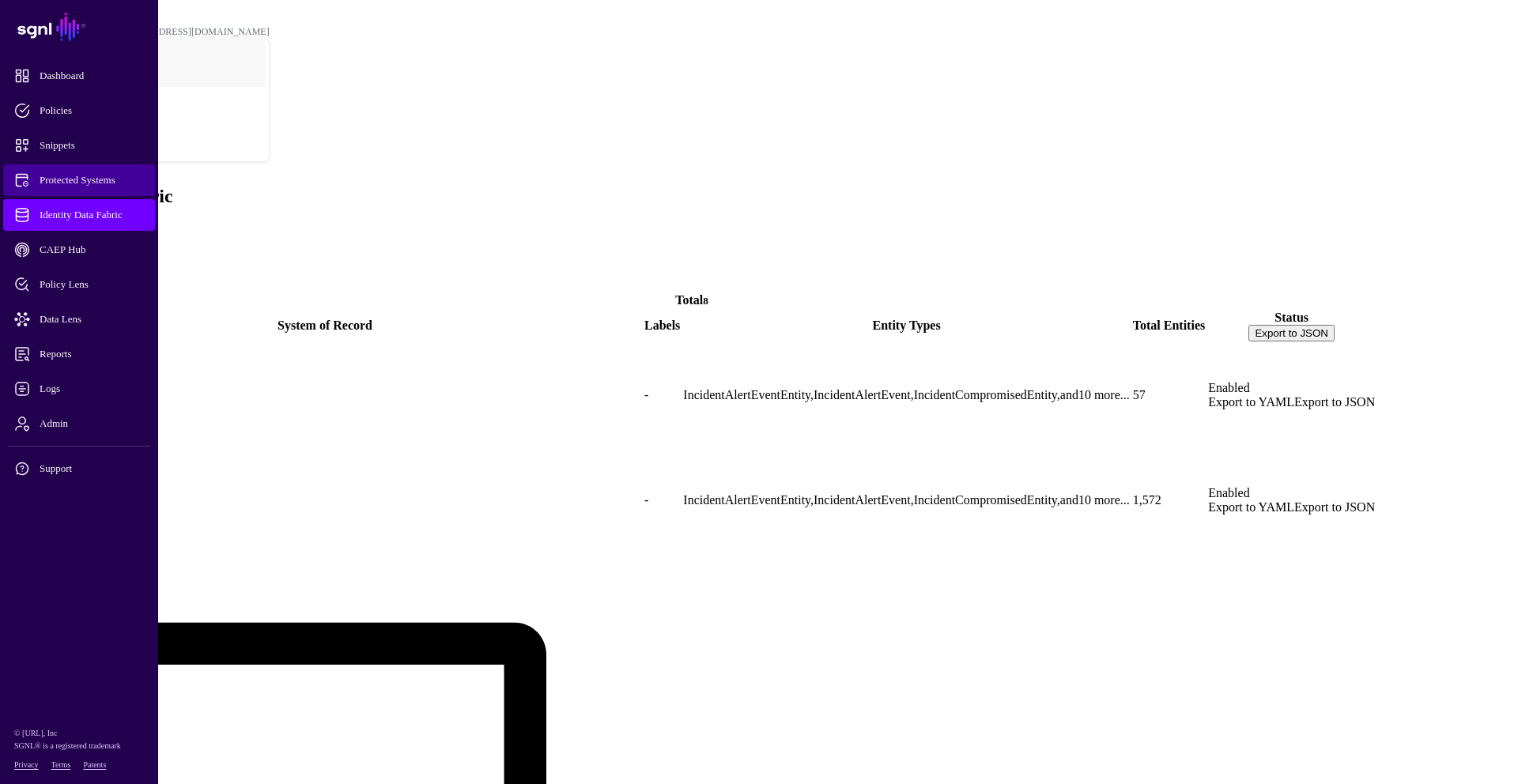
click at [72, 181] on span "Protected Systems" at bounding box center [92, 180] width 155 height 16
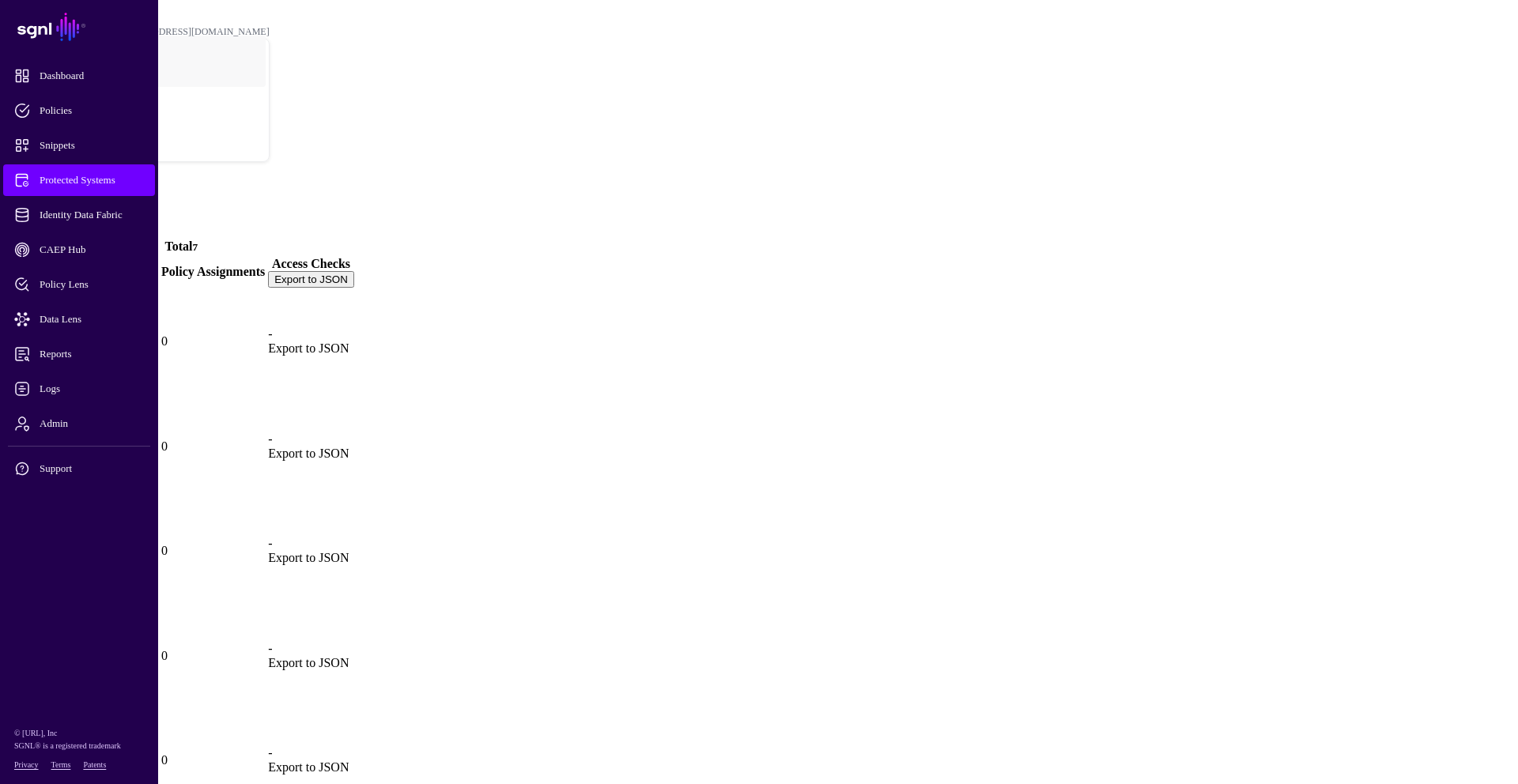
click at [83, 466] on link "Okta (SFDC)" at bounding box center [48, 473] width 72 height 14
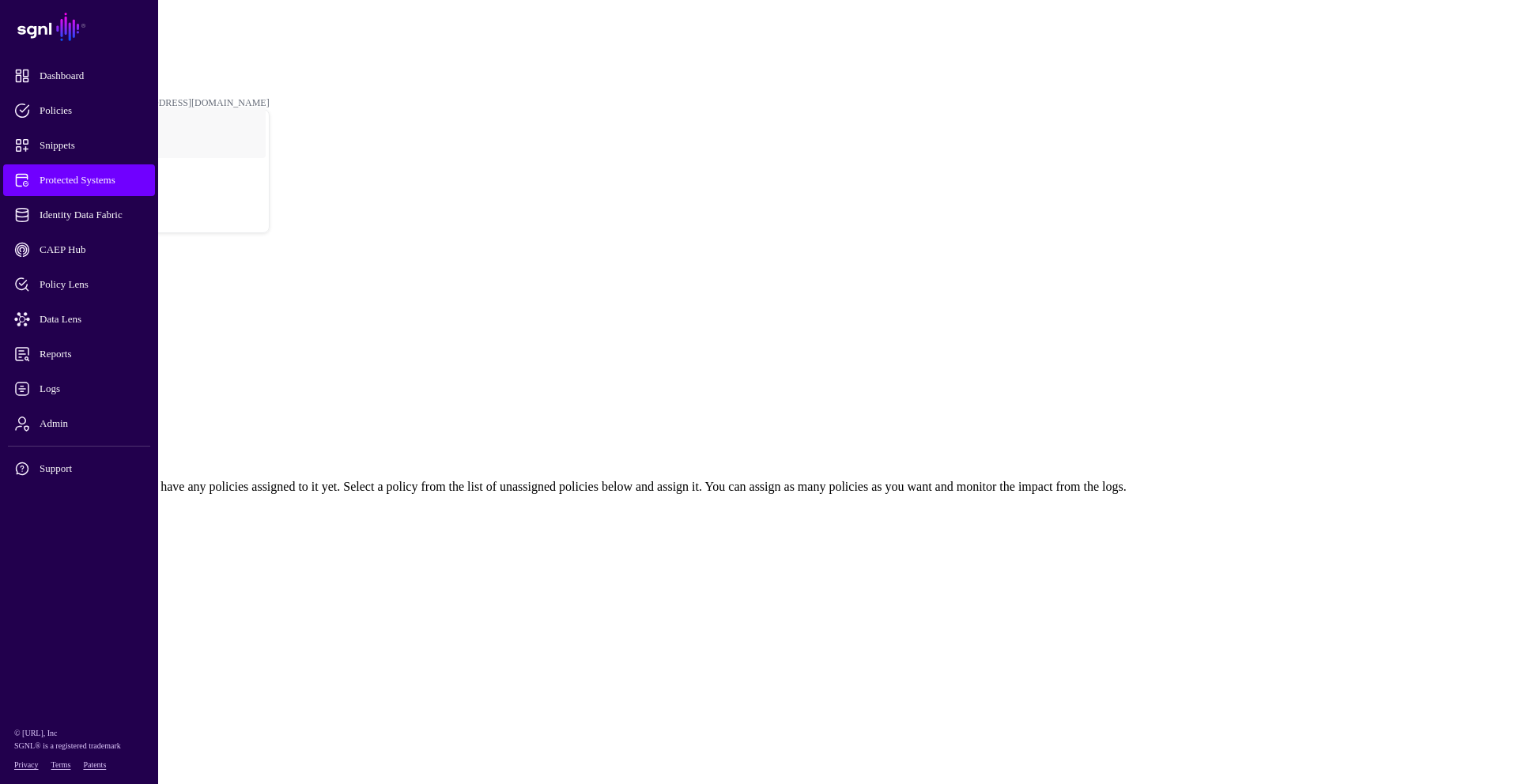
click at [79, 405] on link "Settings" at bounding box center [59, 412] width 41 height 14
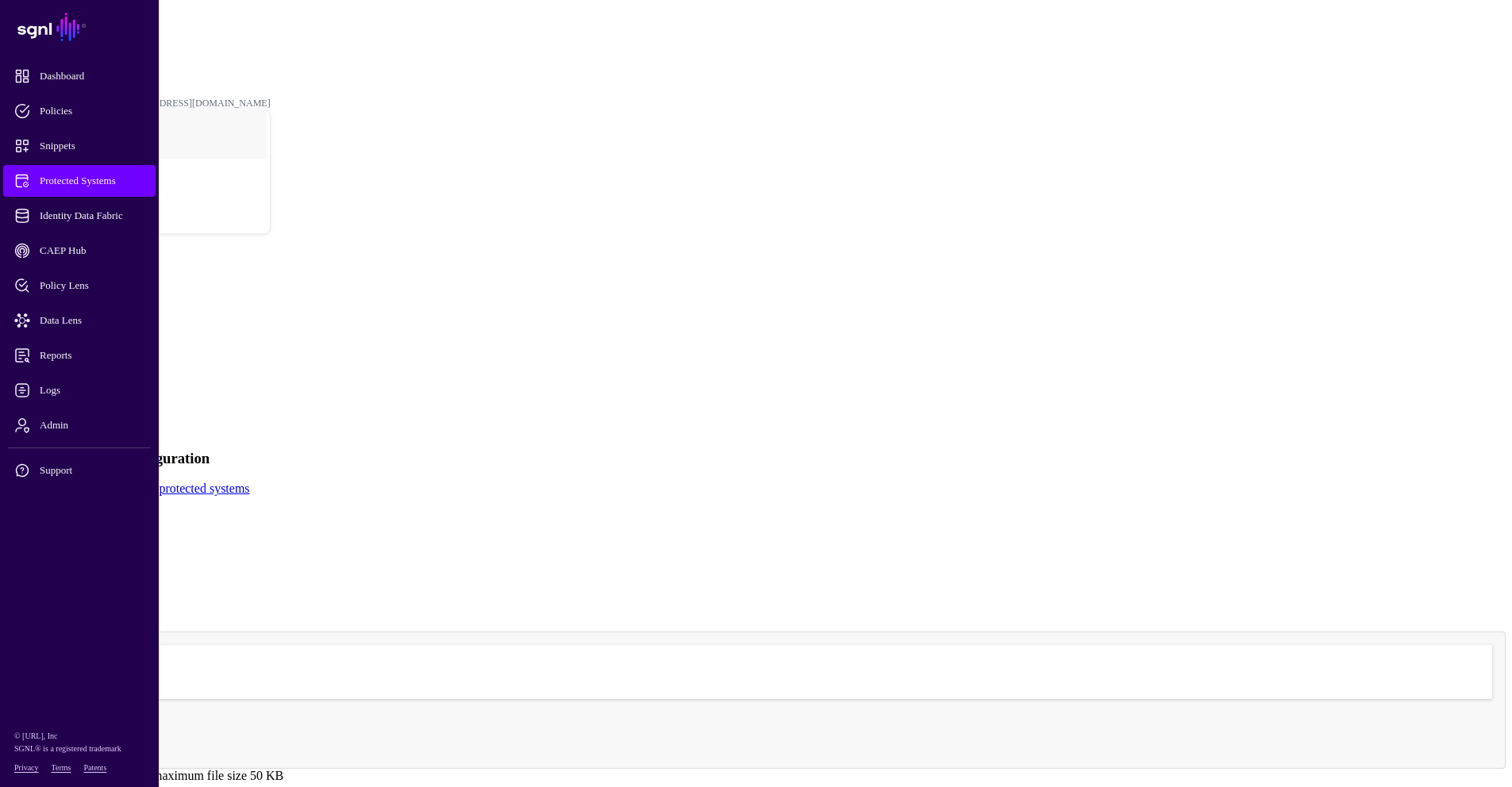
click at [114, 363] on link "Authentication" at bounding box center [76, 370] width 75 height 14
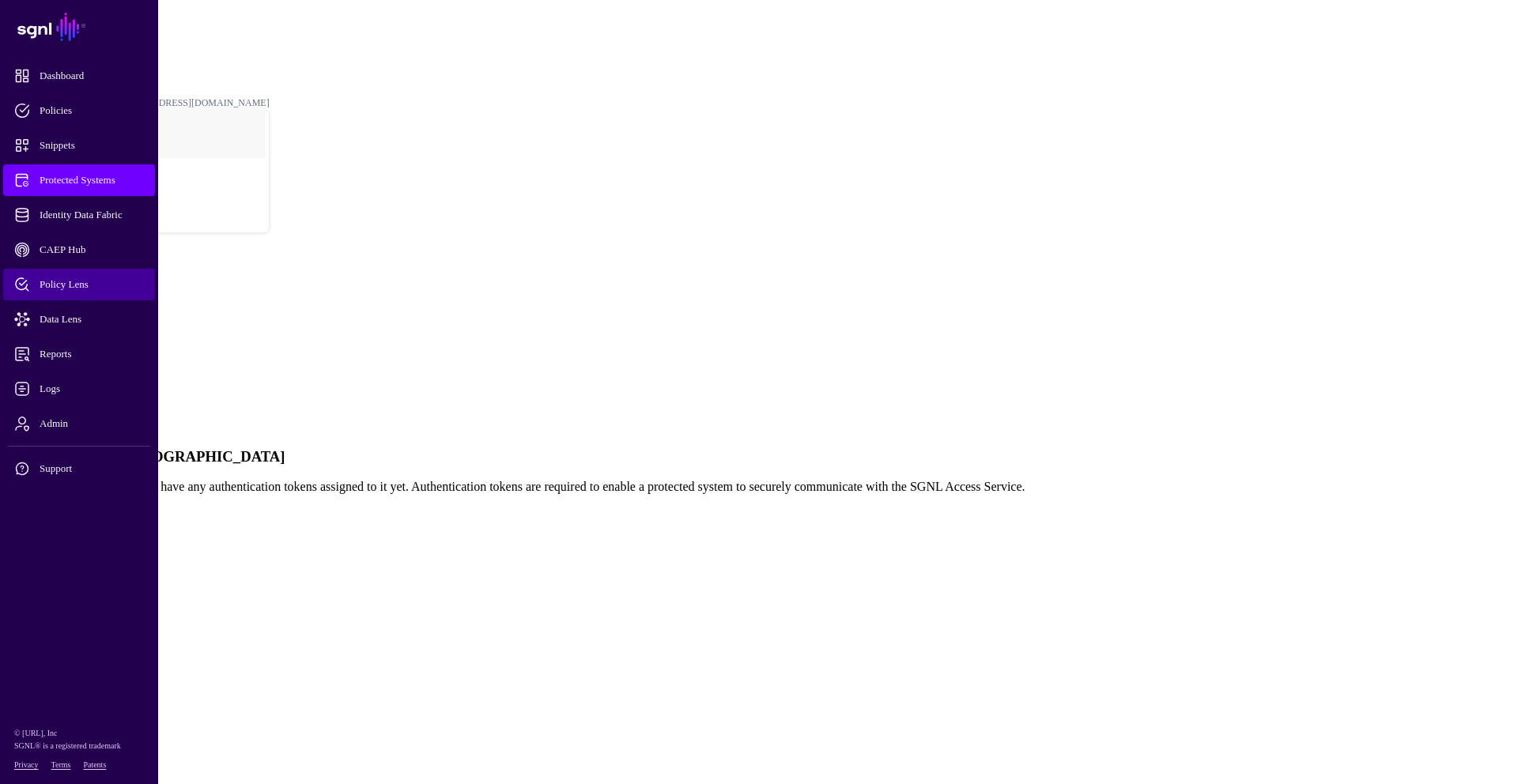
click at [89, 282] on span "Policy Lens" at bounding box center [92, 284] width 155 height 16
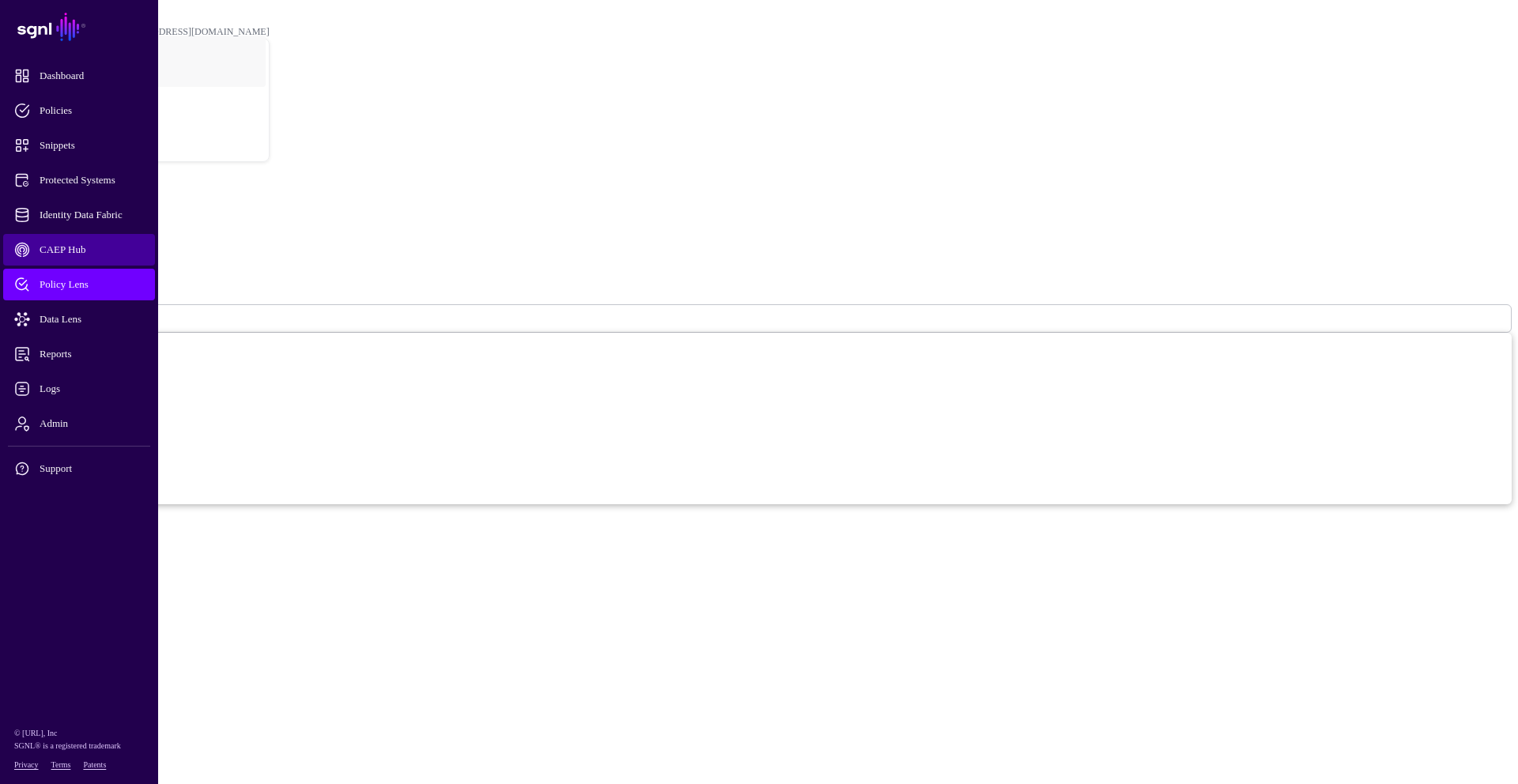
click at [112, 247] on span "CAEP Hub" at bounding box center [92, 249] width 155 height 16
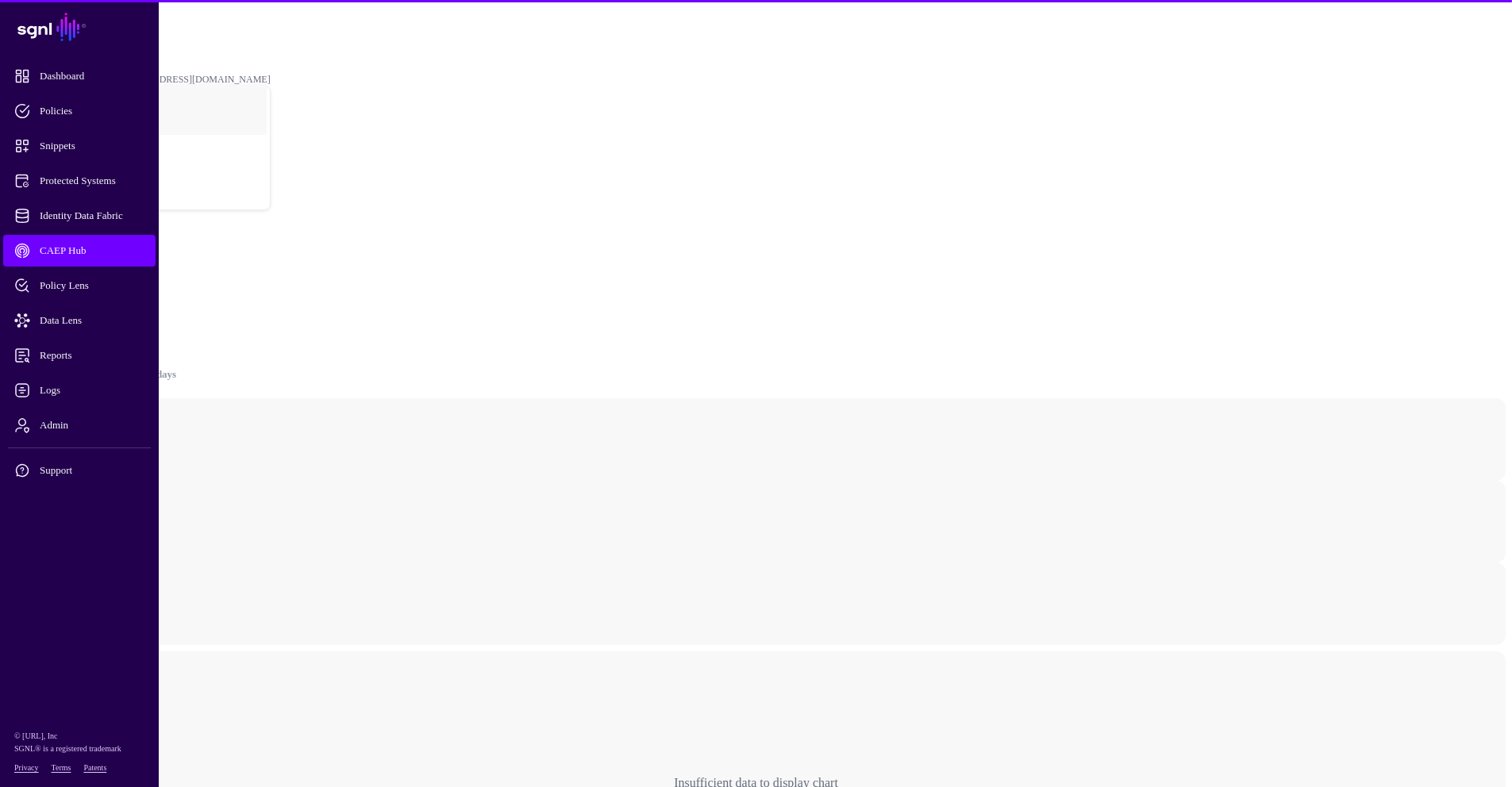
click at [80, 285] on link "Systems" at bounding box center [59, 292] width 42 height 14
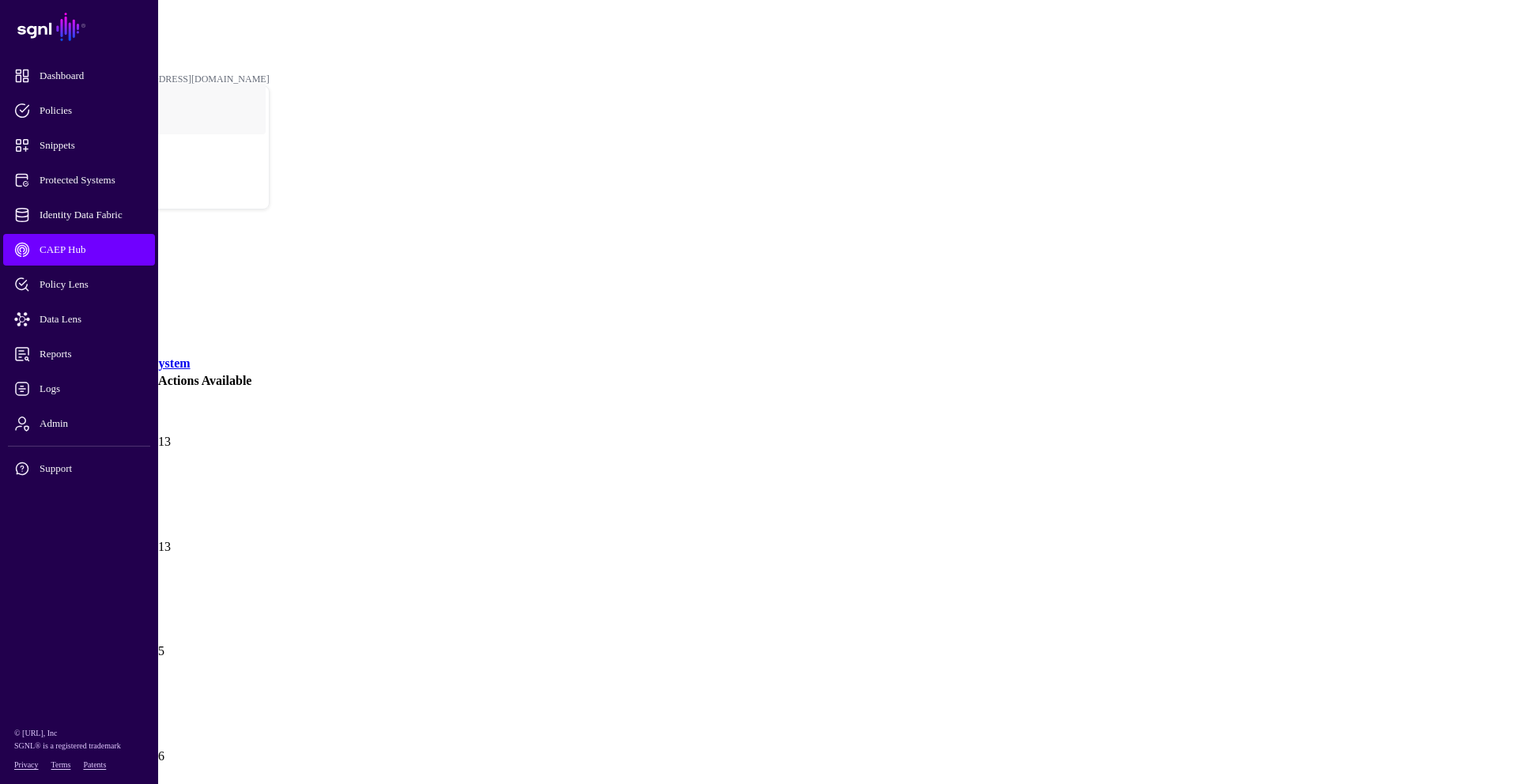
click at [81, 567] on link "Okta (SFDC)" at bounding box center [44, 574] width 72 height 14
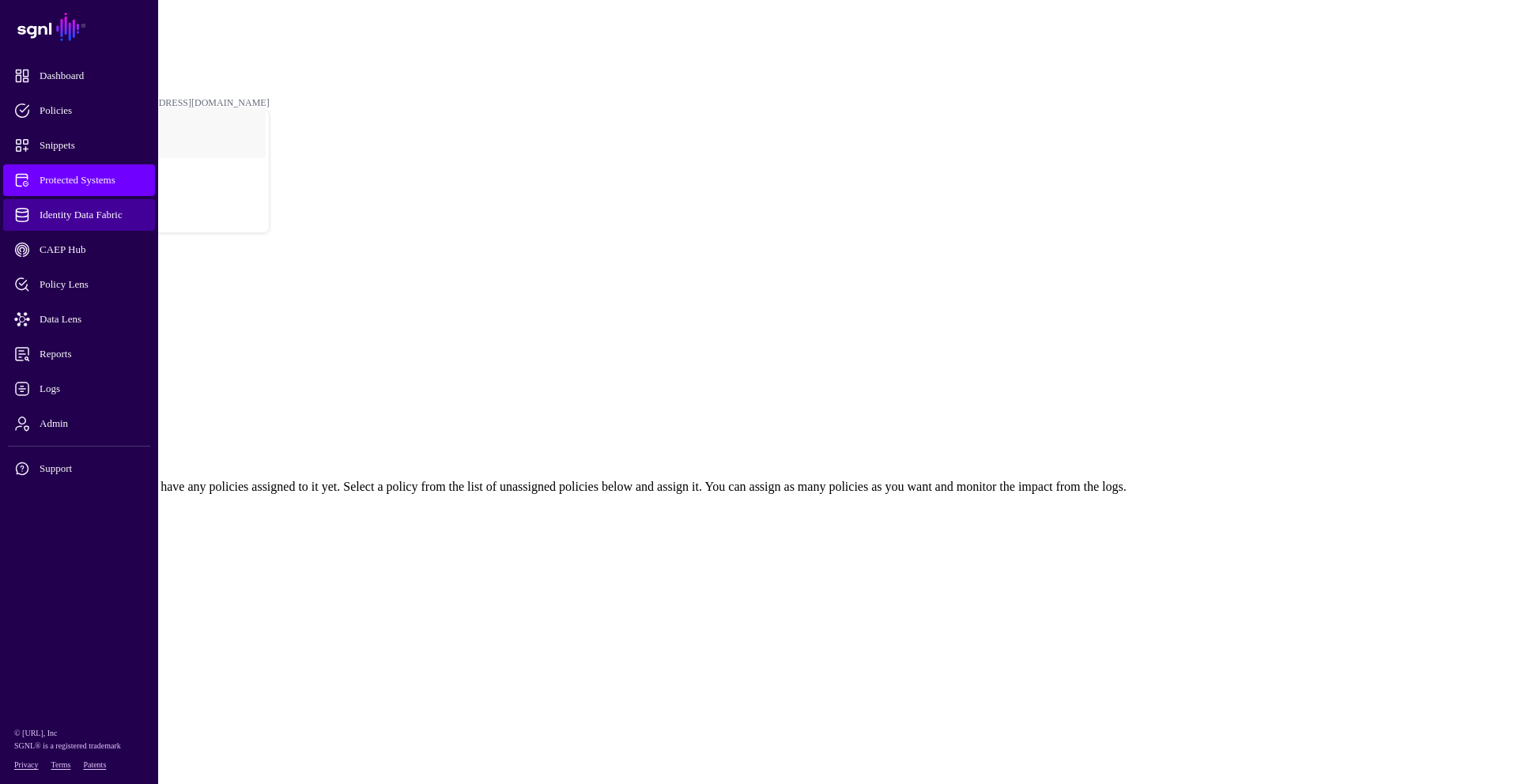
click at [83, 214] on span "Identity Data Fabric" at bounding box center [92, 215] width 155 height 16
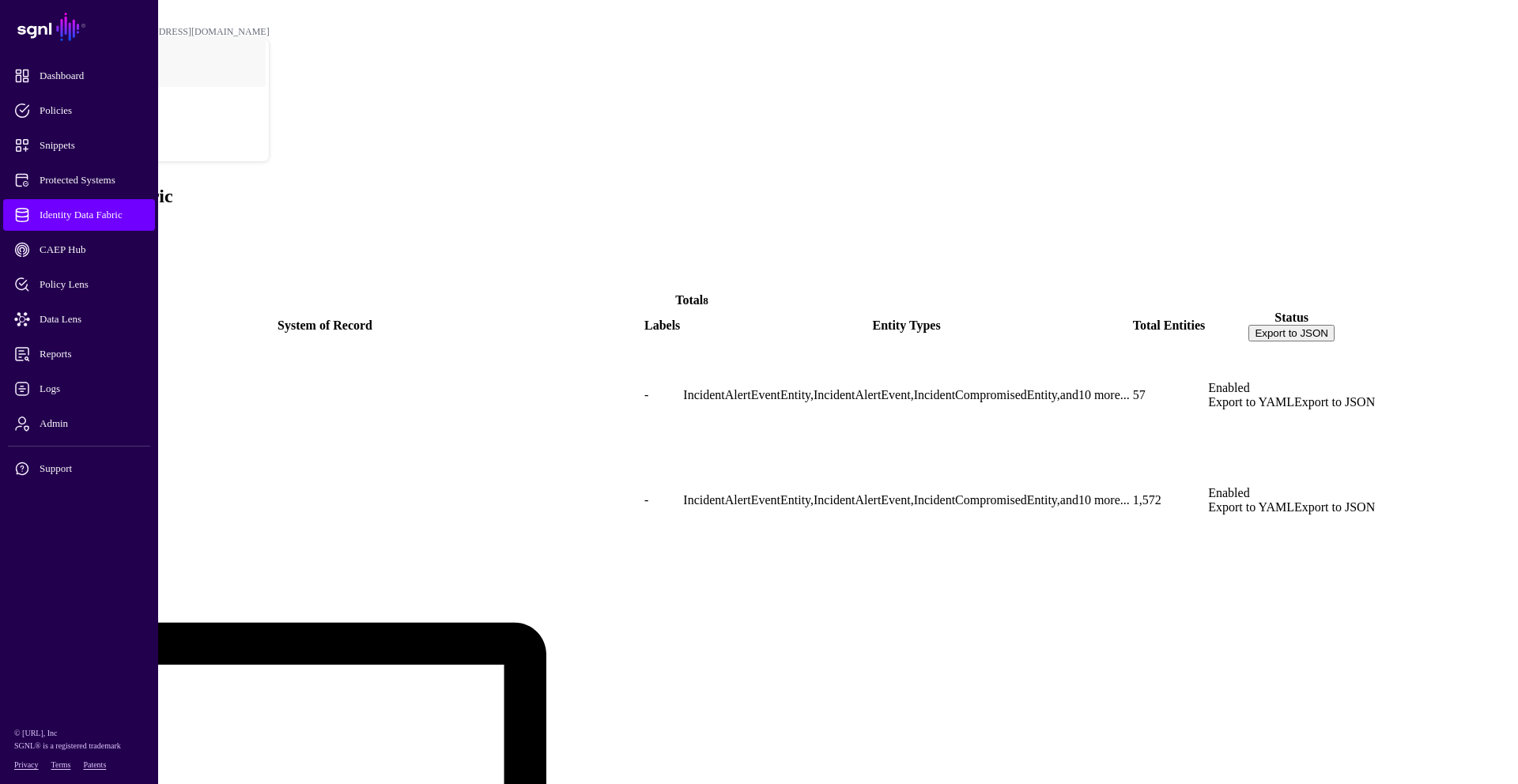
click at [89, 264] on link "Visualizer" at bounding box center [64, 271] width 51 height 14
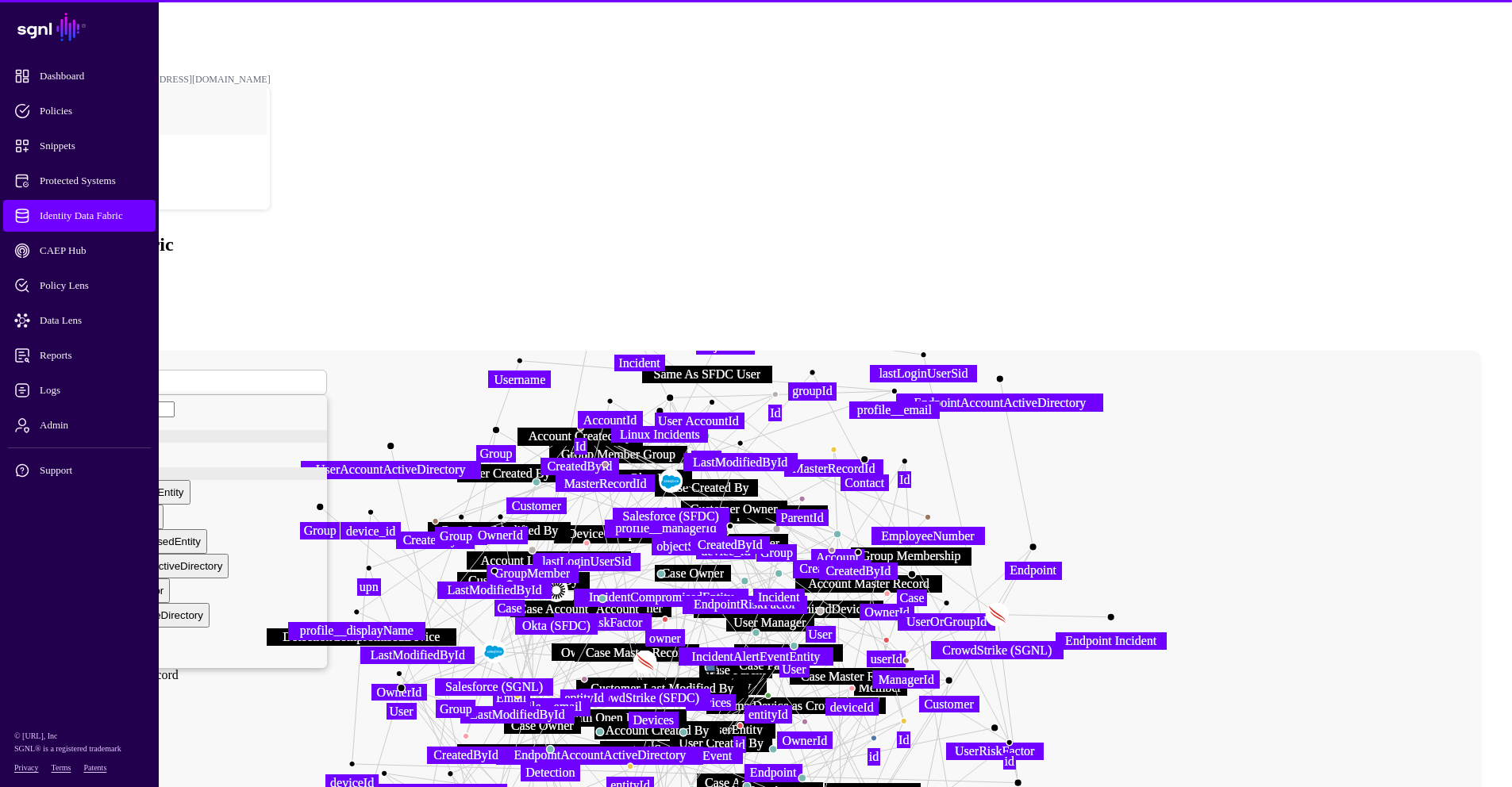
click at [58, 298] on link "List" at bounding box center [48, 305] width 20 height 14
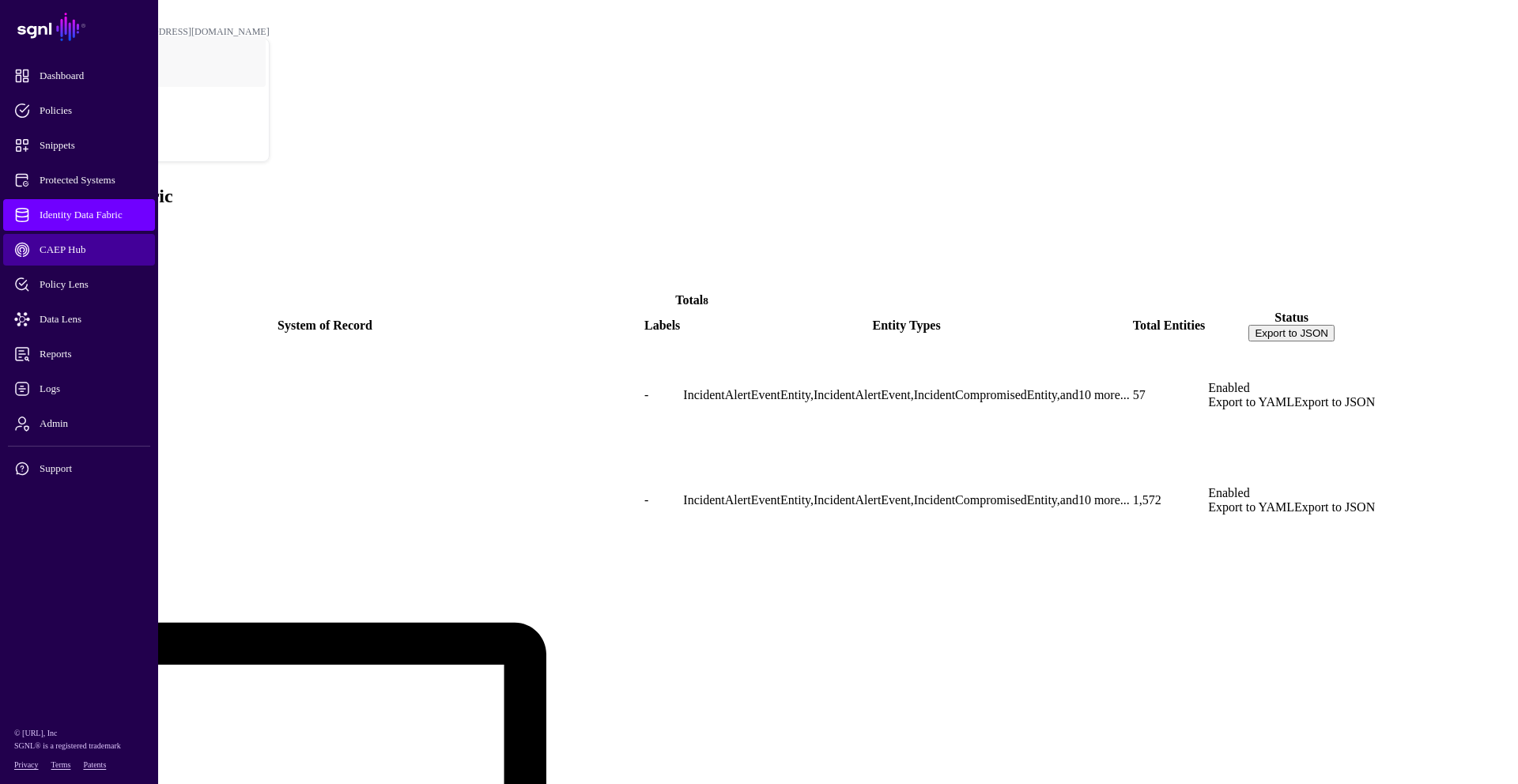
click at [57, 256] on span "CAEP Hub" at bounding box center [92, 249] width 155 height 16
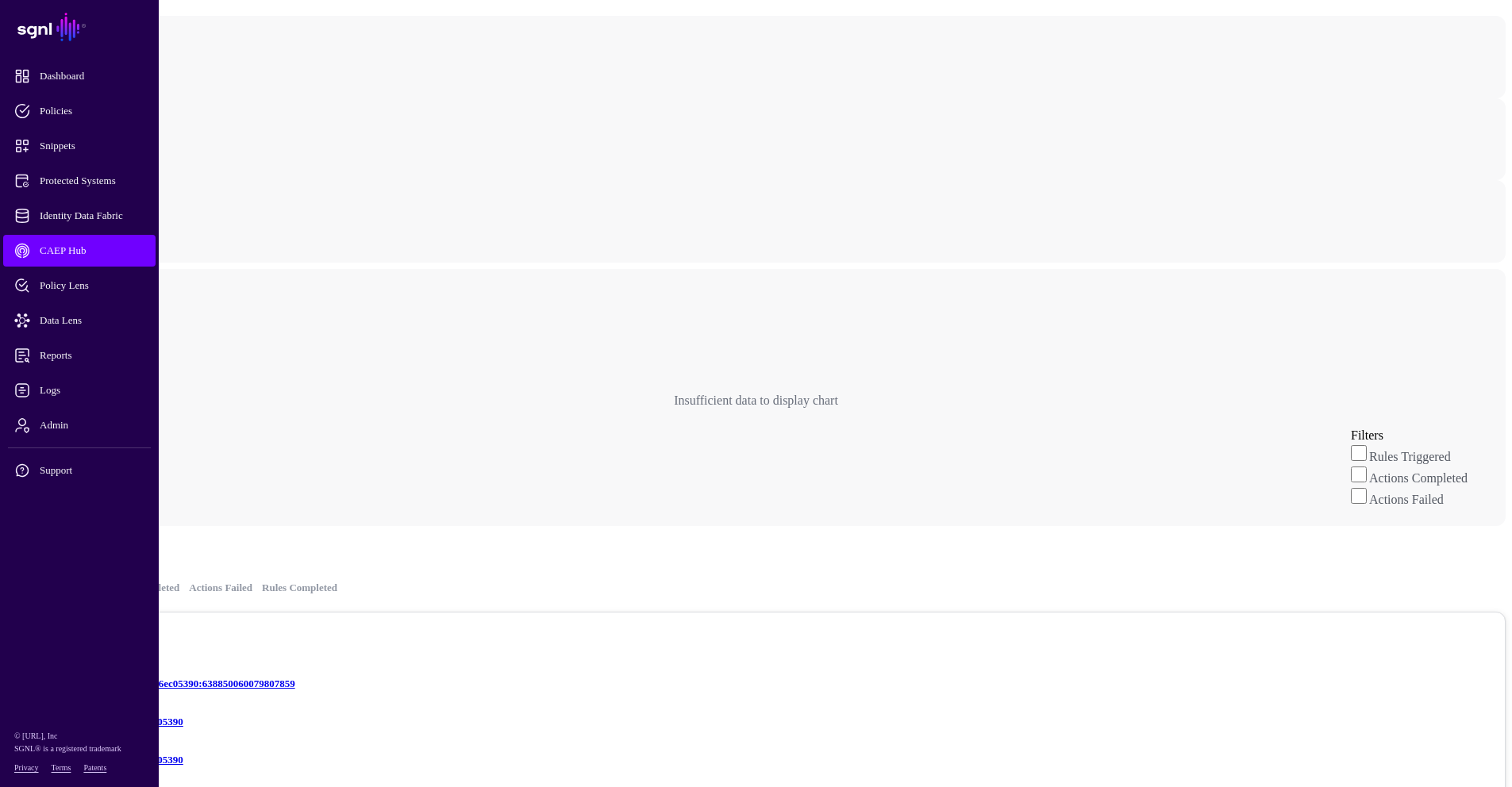
scroll to position [63, 0]
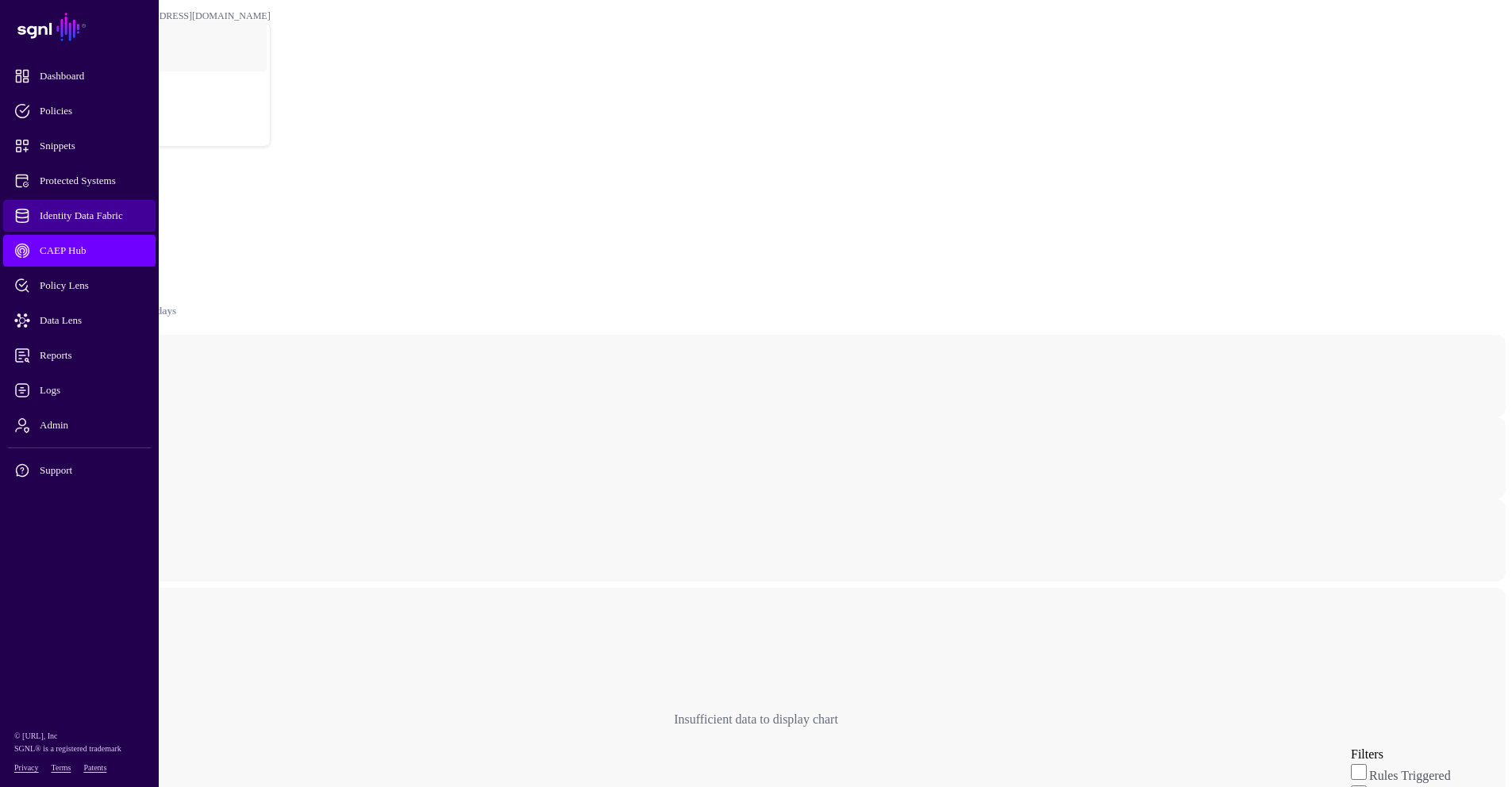
click at [103, 221] on span "Identity Data Fabric" at bounding box center [92, 215] width 156 height 16
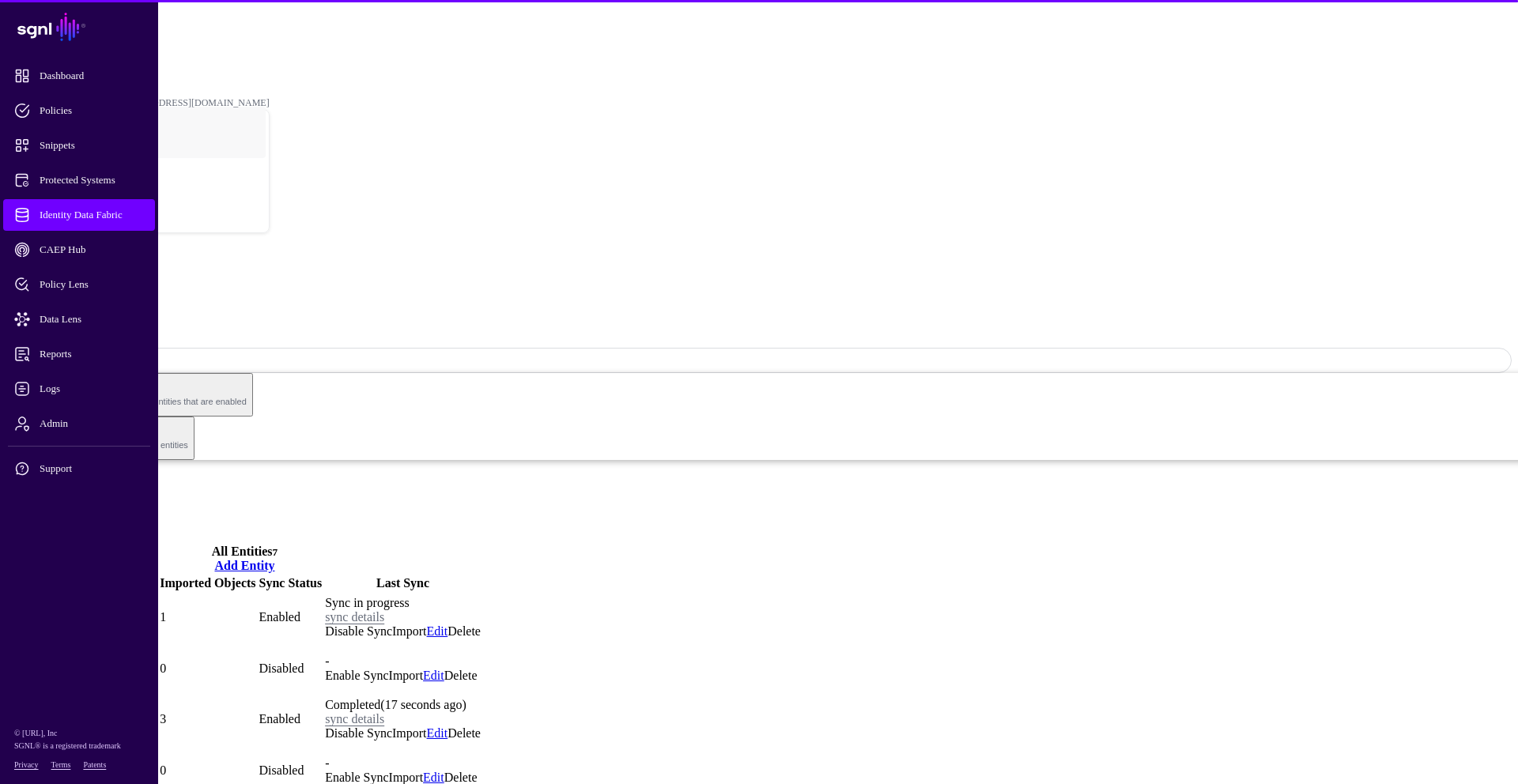
click at [106, 487] on link "Relationships" at bounding box center [72, 494] width 69 height 14
